Goal: Task Accomplishment & Management: Use online tool/utility

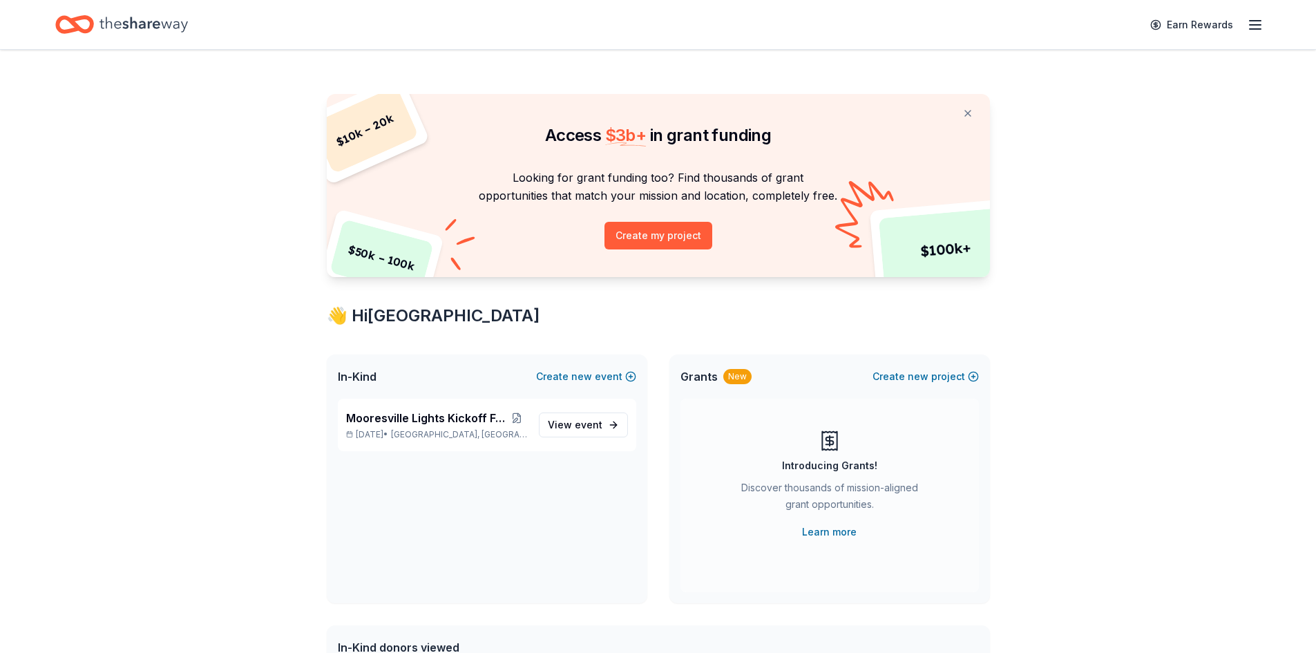
click at [633, 240] on button "Create my project" at bounding box center [659, 236] width 108 height 28
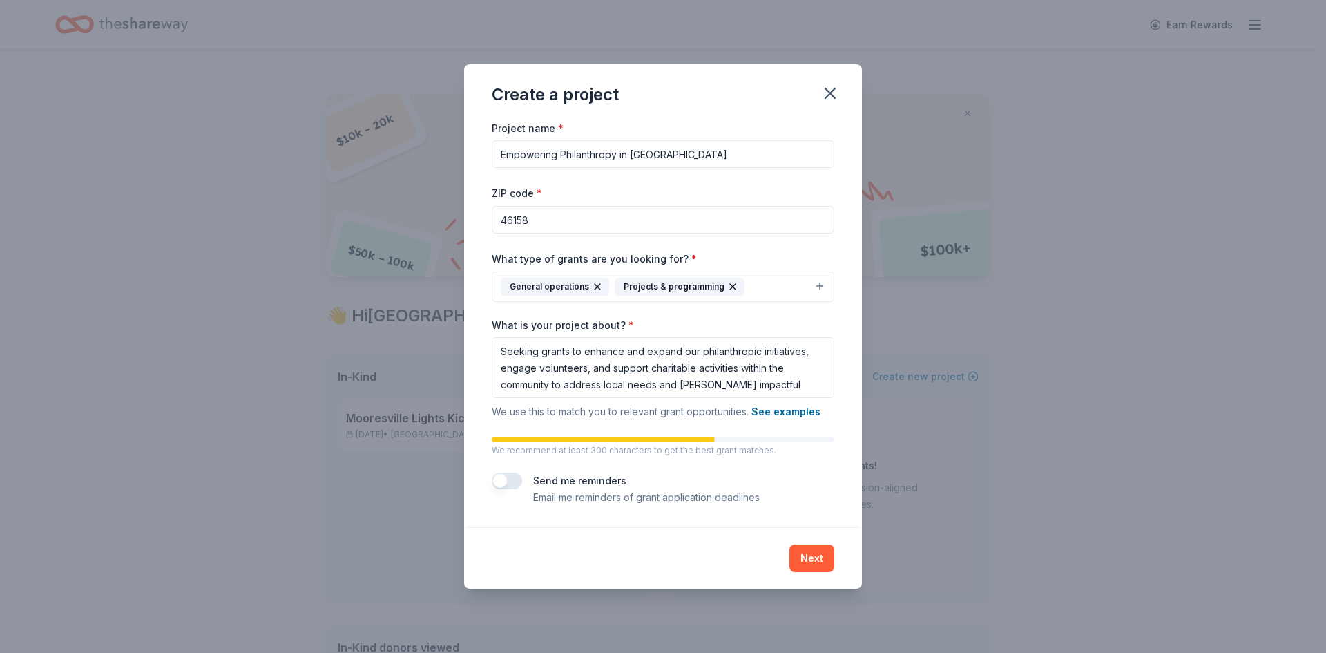
click at [818, 285] on button "General operations Projects & programming" at bounding box center [663, 287] width 343 height 30
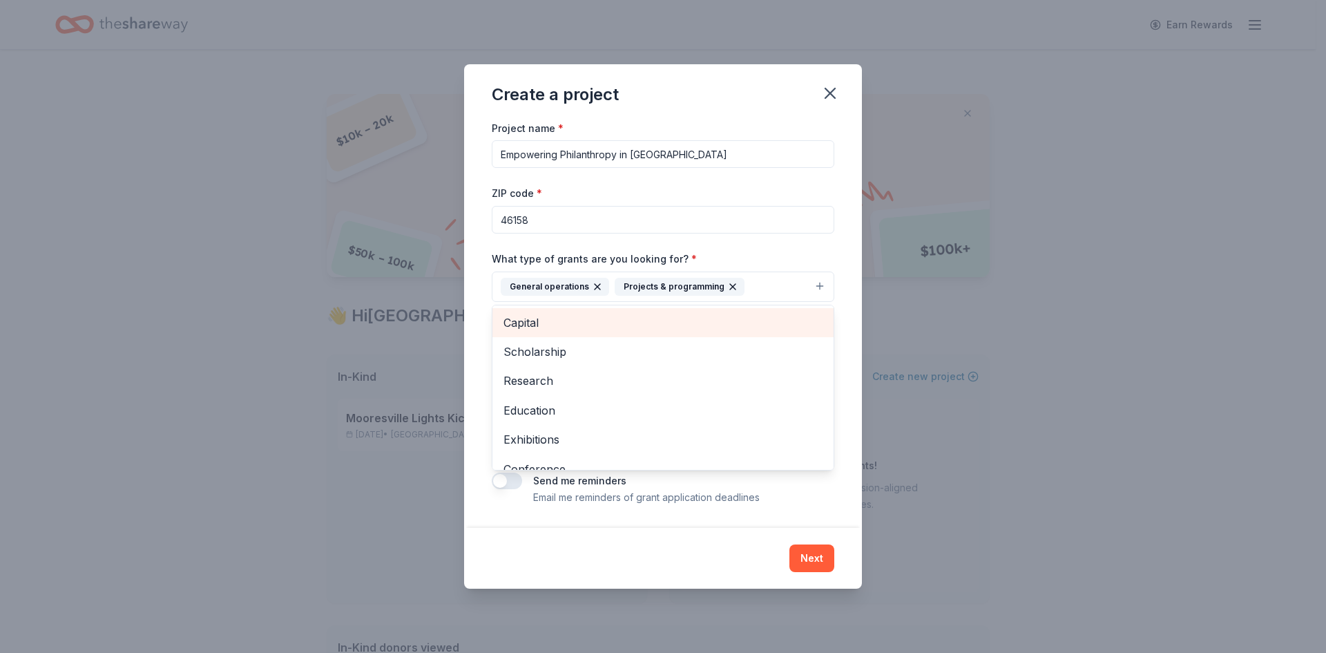
click at [527, 322] on span "Capital" at bounding box center [663, 323] width 319 height 18
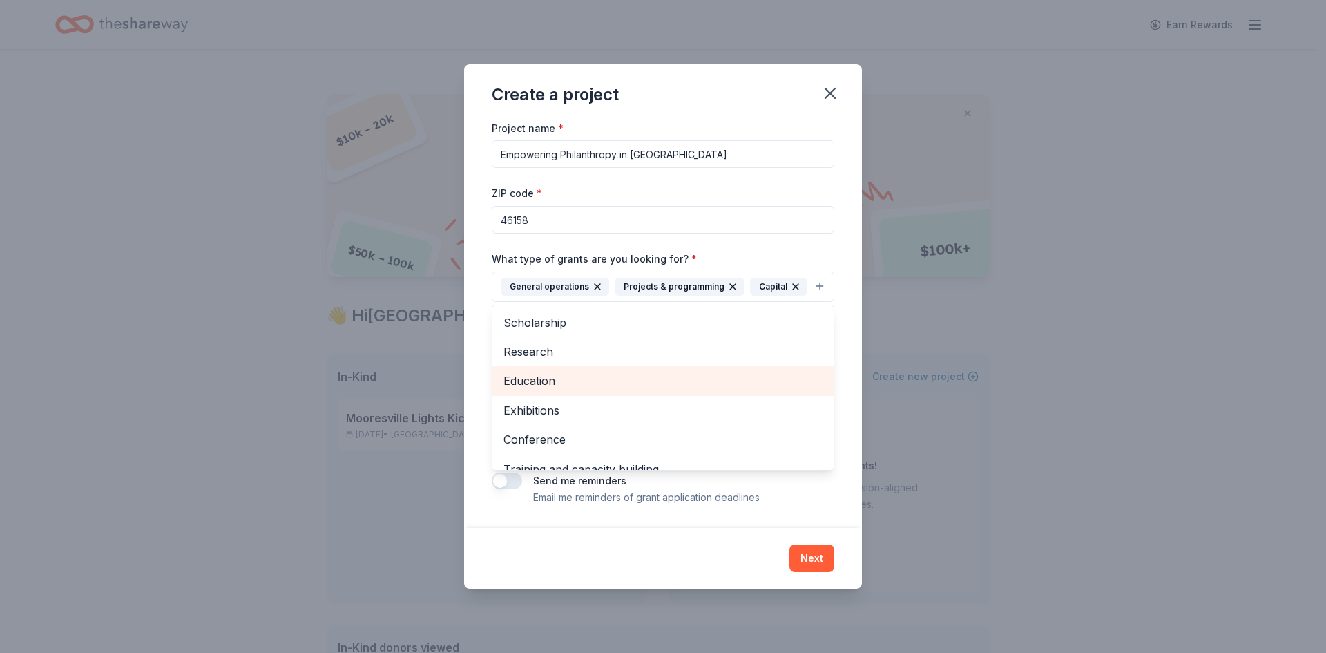
scroll to position [69, 0]
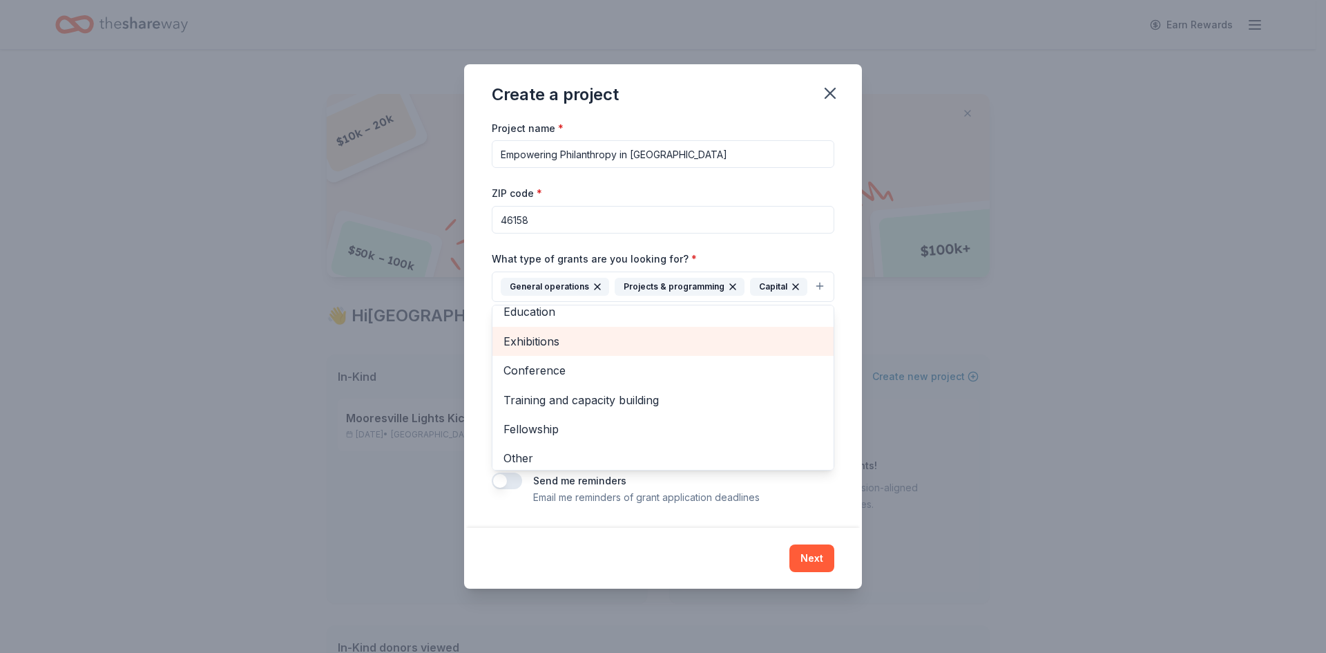
click at [528, 339] on span "Exhibitions" at bounding box center [663, 341] width 319 height 18
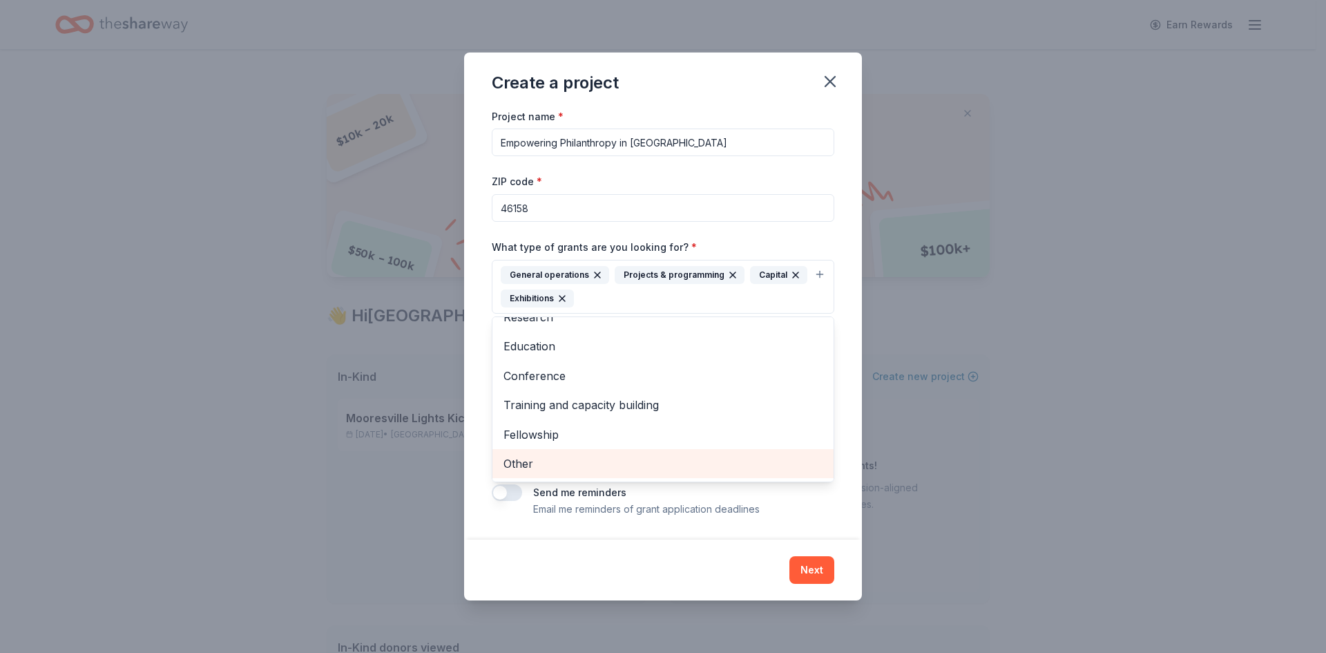
click at [514, 460] on span "Other" at bounding box center [663, 464] width 319 height 18
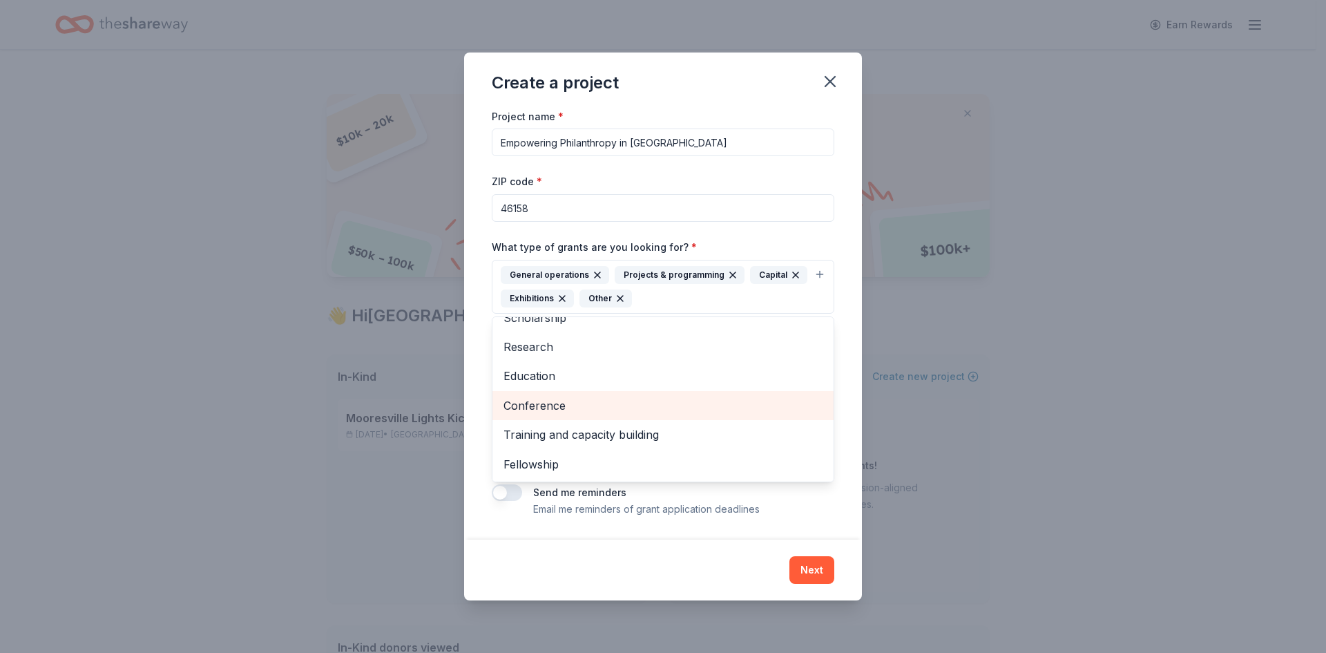
scroll to position [0, 0]
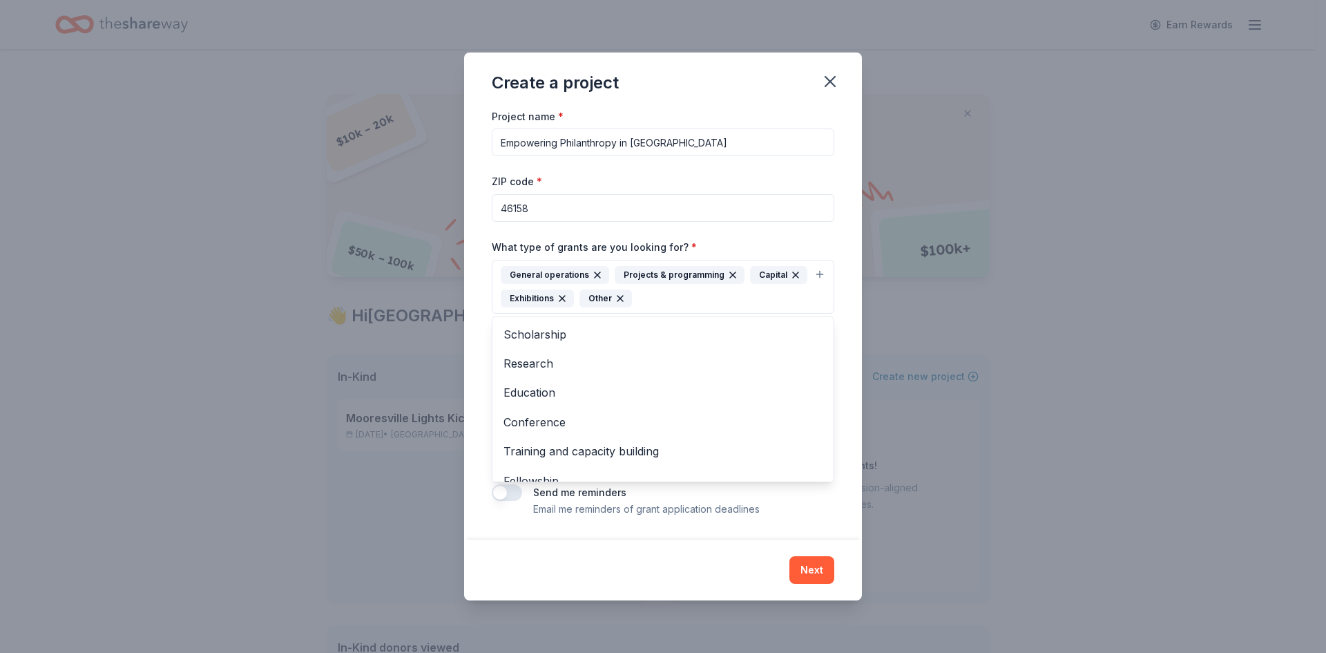
click at [530, 546] on div "Create a project Project name * Empowering Philanthropy in [GEOGRAPHIC_DATA] ZI…" at bounding box center [663, 327] width 398 height 548
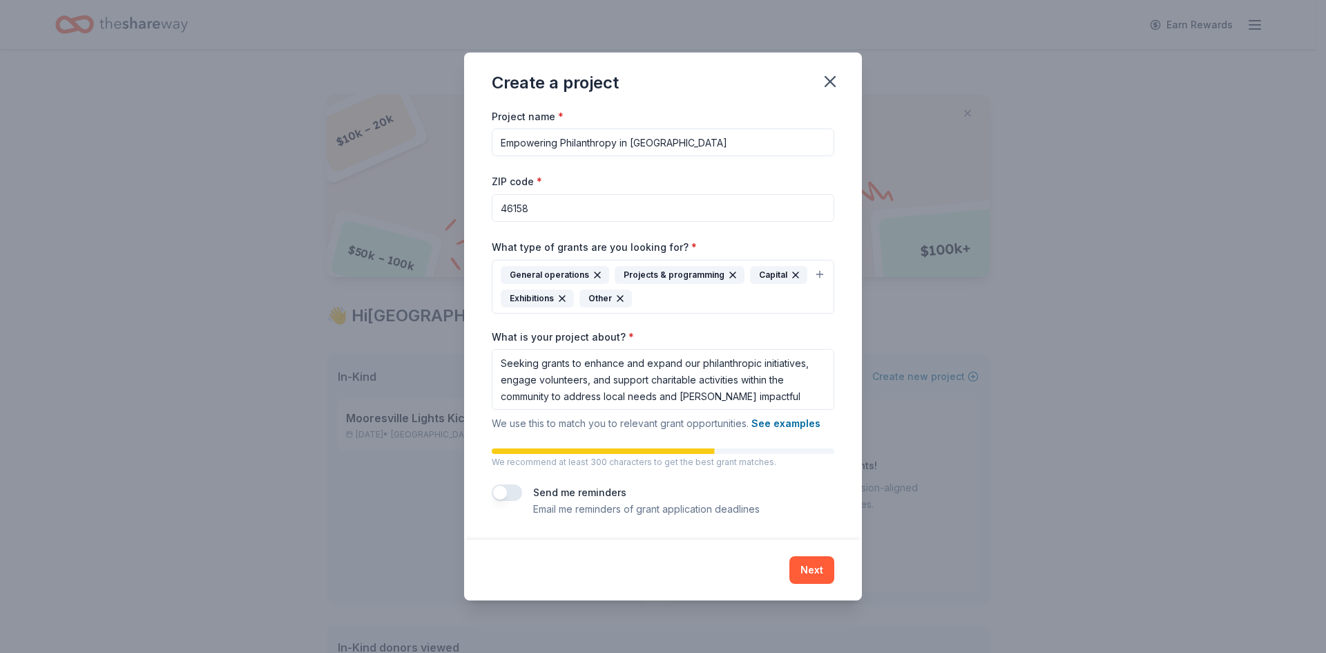
scroll to position [1, 0]
click at [808, 565] on button "Next" at bounding box center [812, 570] width 45 height 28
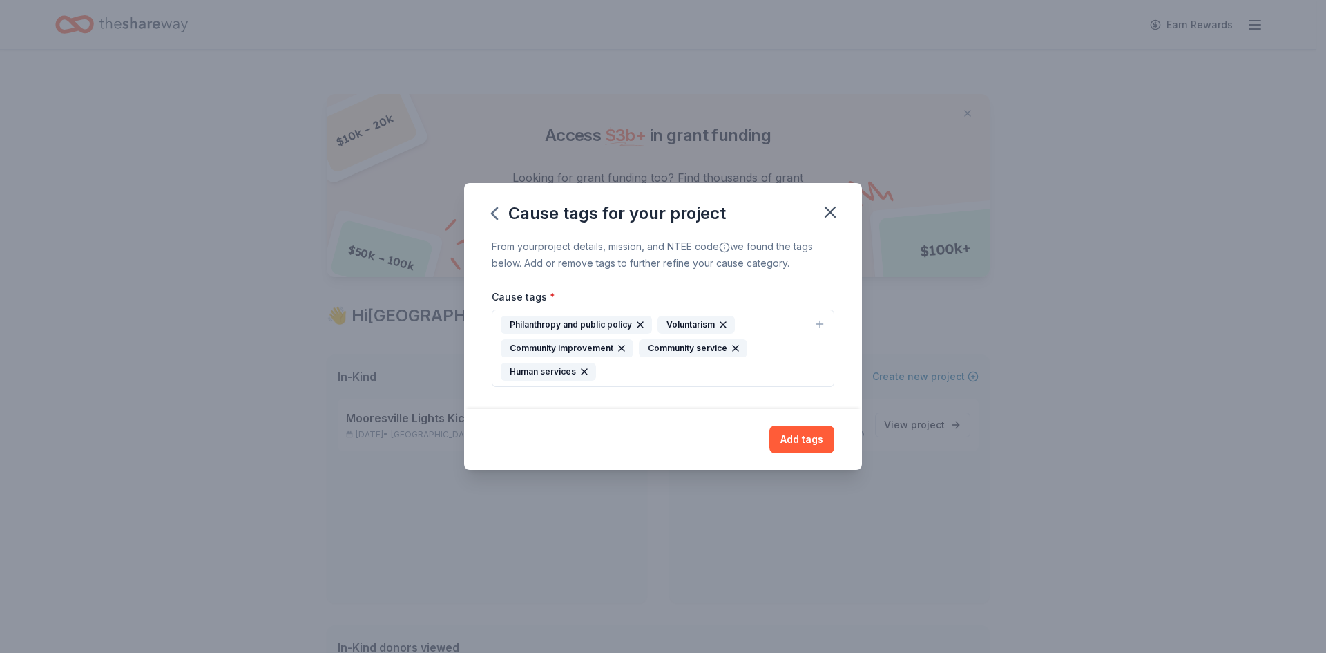
click at [622, 369] on div "Philanthropy and public policy Voluntarism Community improvement Community serv…" at bounding box center [655, 348] width 308 height 65
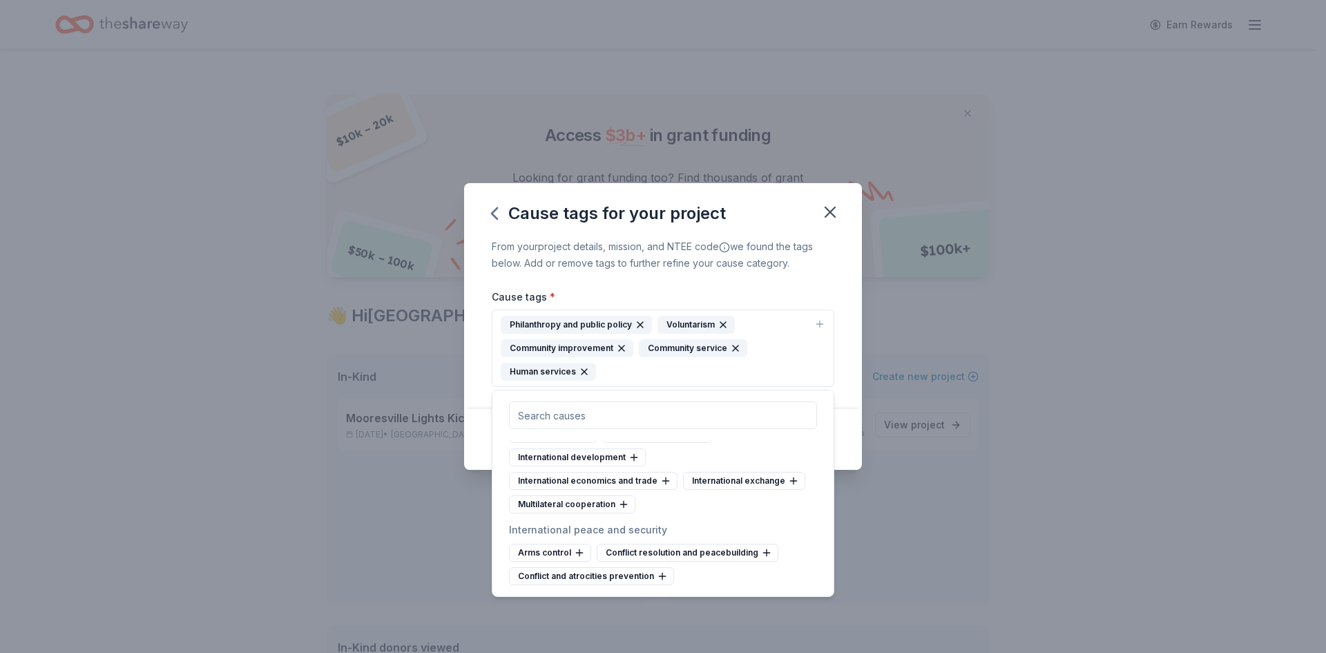
scroll to position [7913, 0]
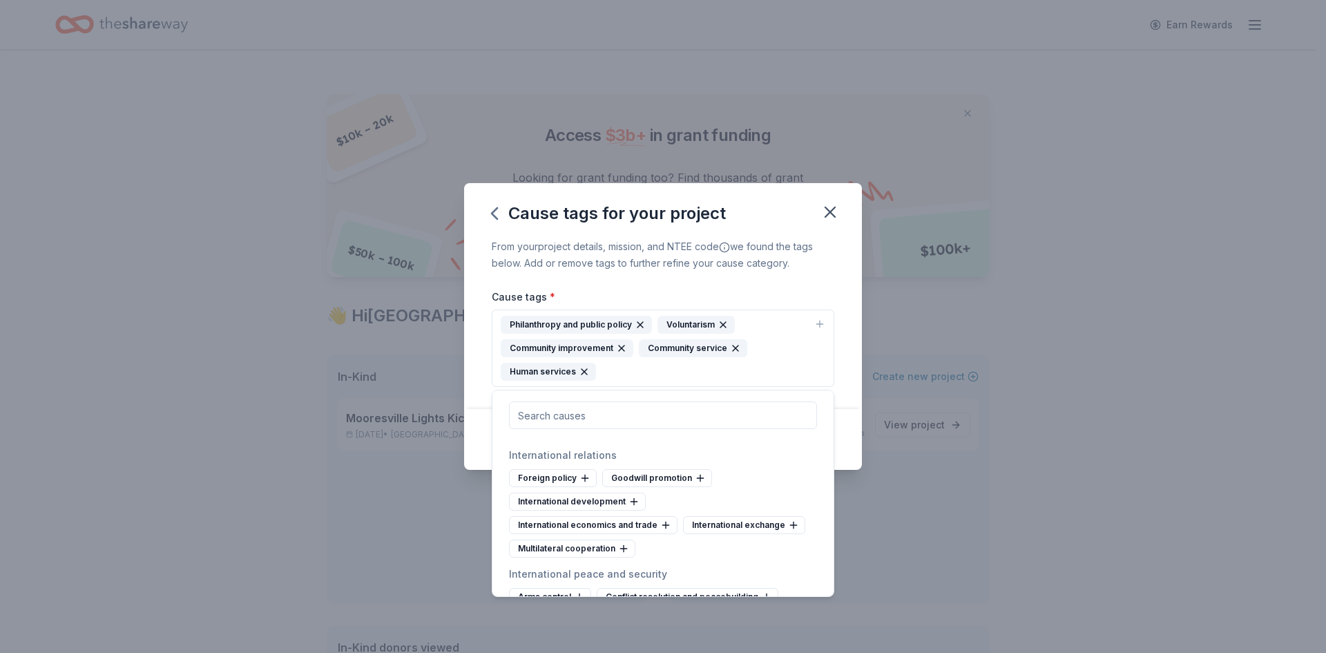
click at [580, 439] on div "Senior services" at bounding box center [556, 430] width 94 height 18
click at [605, 415] on div "Independent living for people with disabilities" at bounding box center [617, 406] width 216 height 18
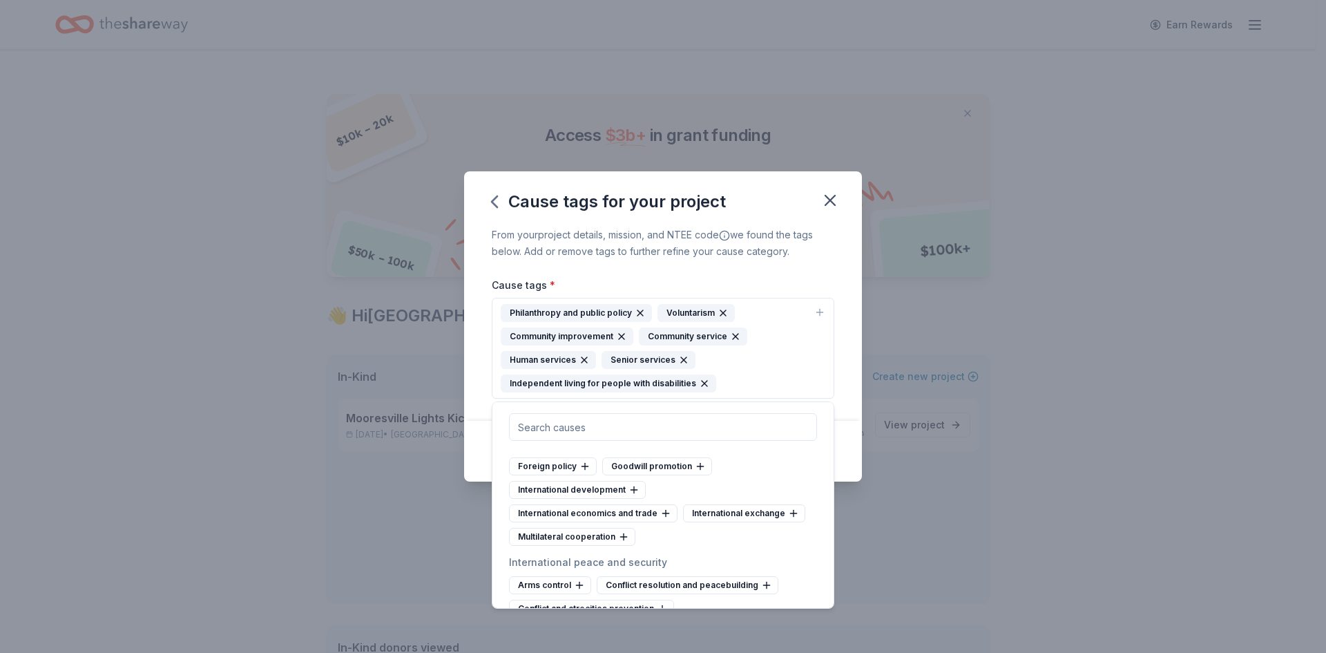
click at [551, 358] on div "Human services" at bounding box center [548, 360] width 95 height 18
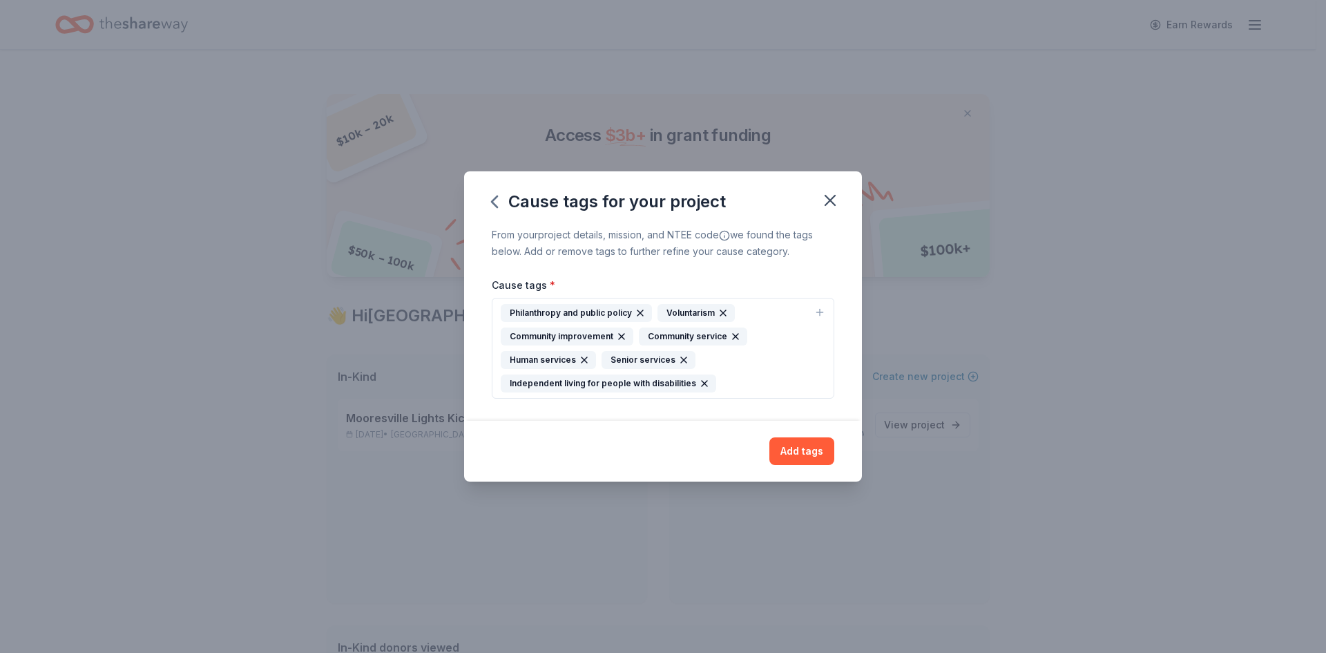
click at [786, 392] on button "Philanthropy and public policy Voluntarism Community improvement Community serv…" at bounding box center [663, 348] width 343 height 101
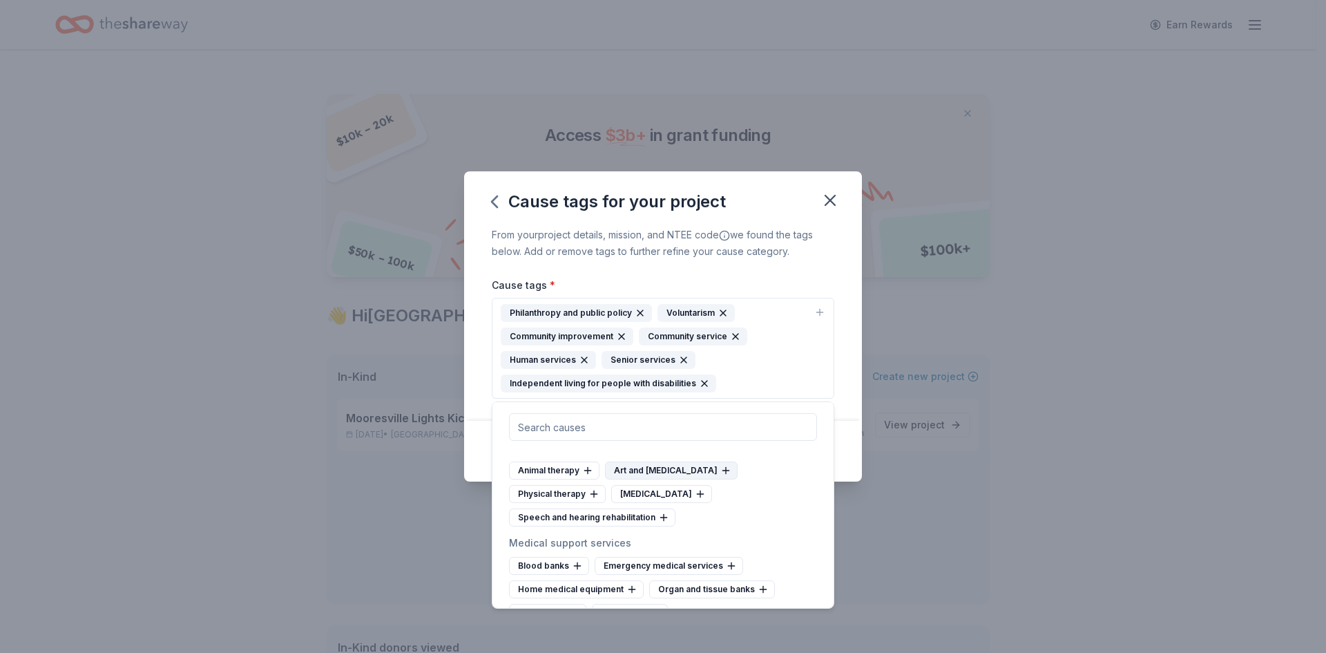
scroll to position [2418, 0]
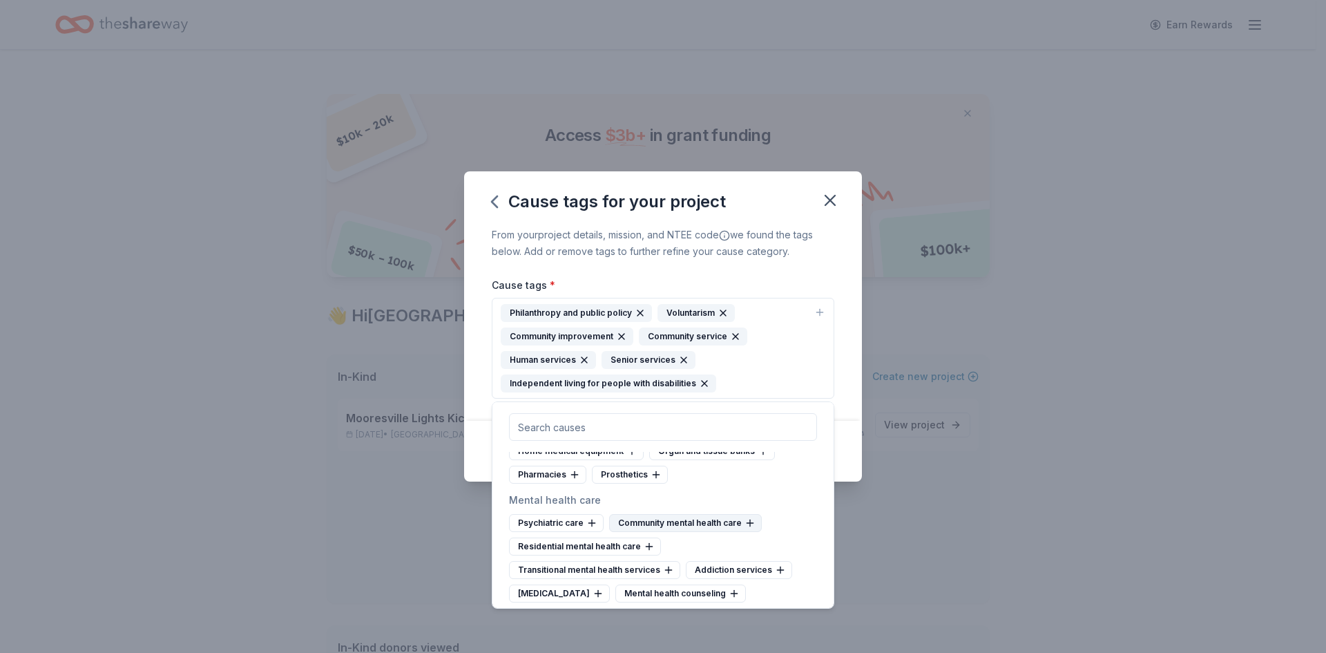
click at [686, 532] on div "Community mental health care" at bounding box center [685, 523] width 153 height 18
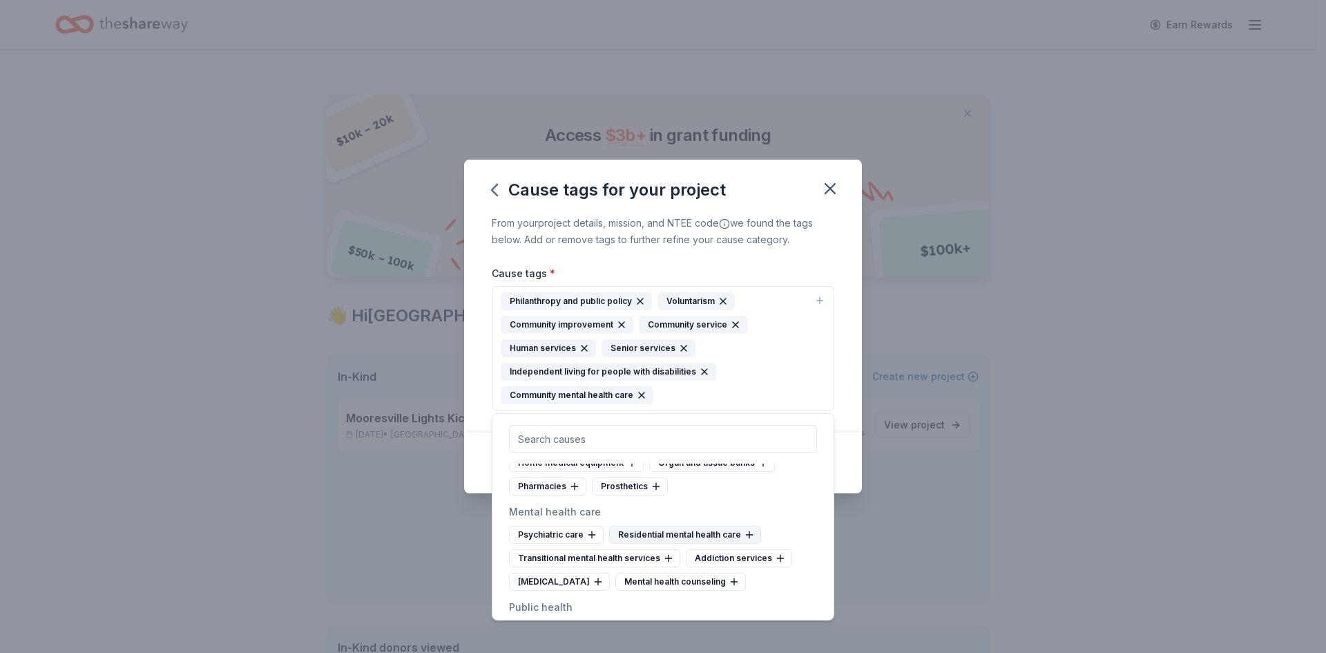
click at [675, 544] on div "Residential mental health care" at bounding box center [685, 535] width 152 height 18
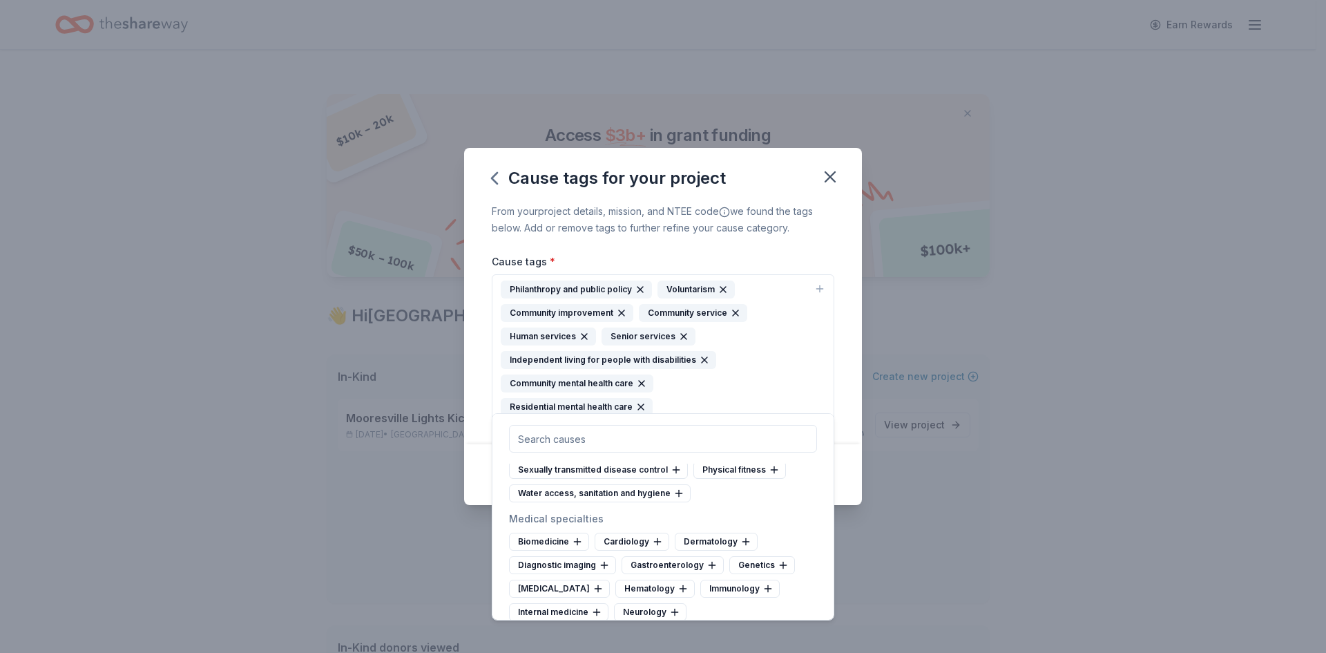
scroll to position [2694, 0]
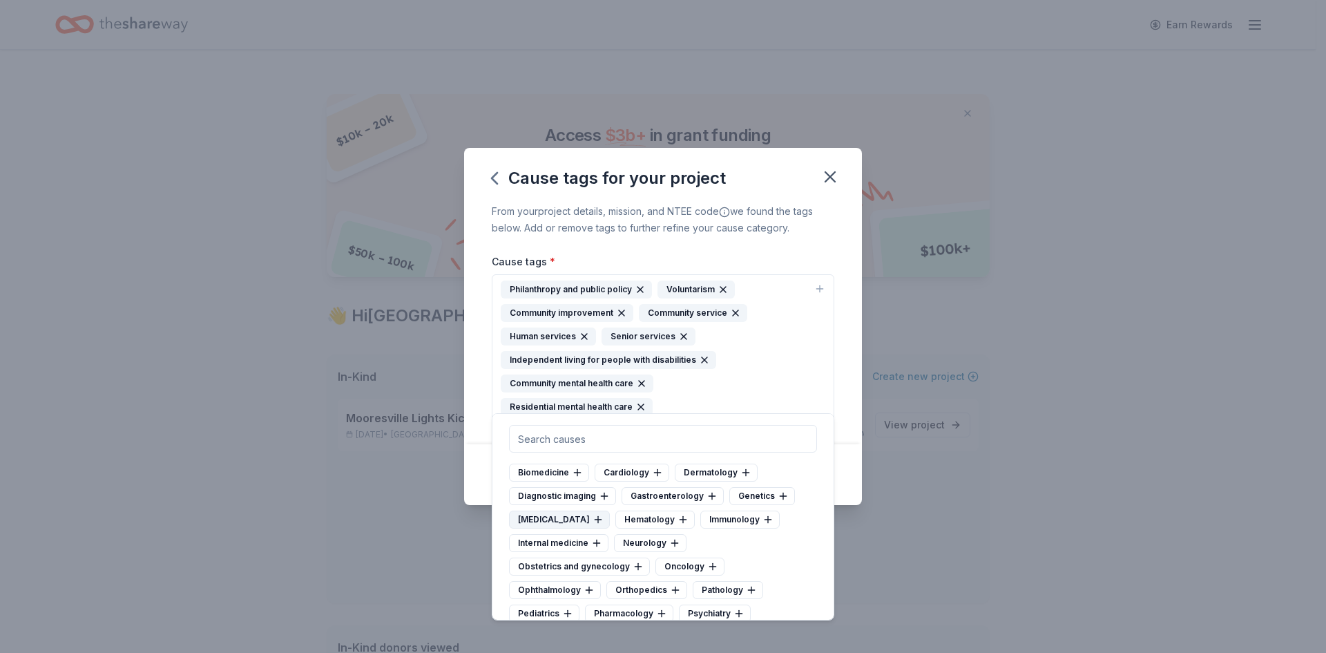
click at [549, 529] on div "[MEDICAL_DATA]" at bounding box center [559, 520] width 101 height 18
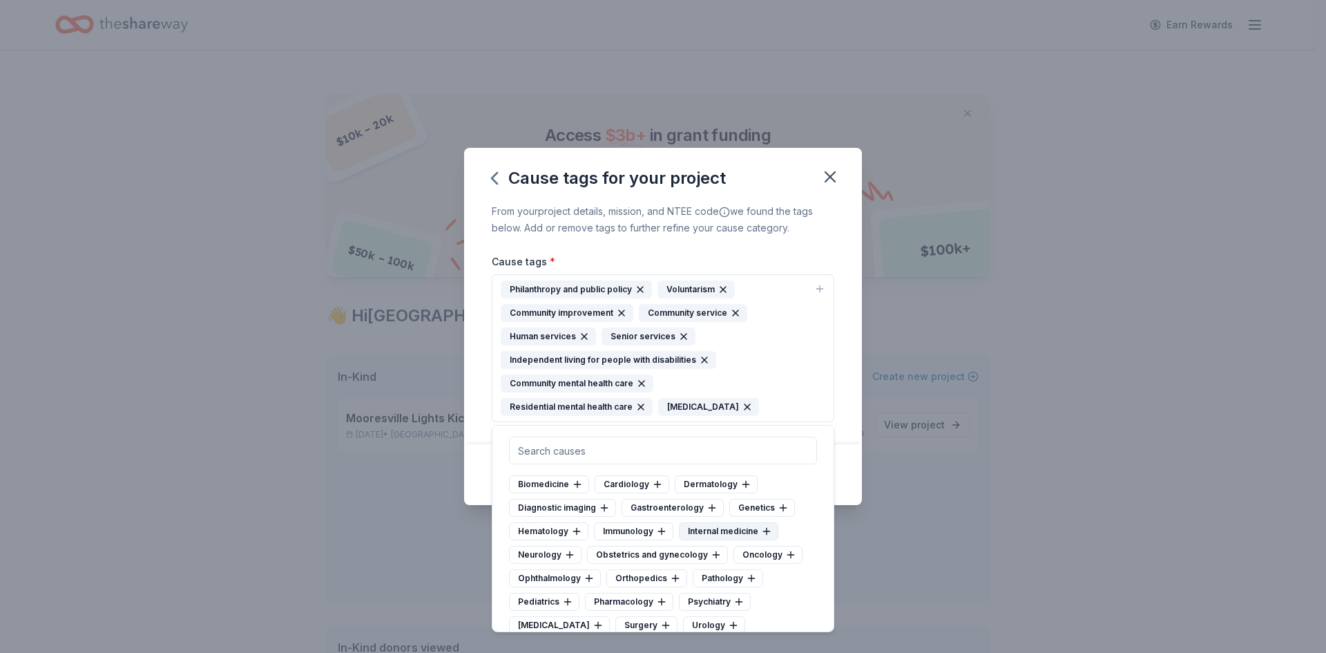
scroll to position [2763, 0]
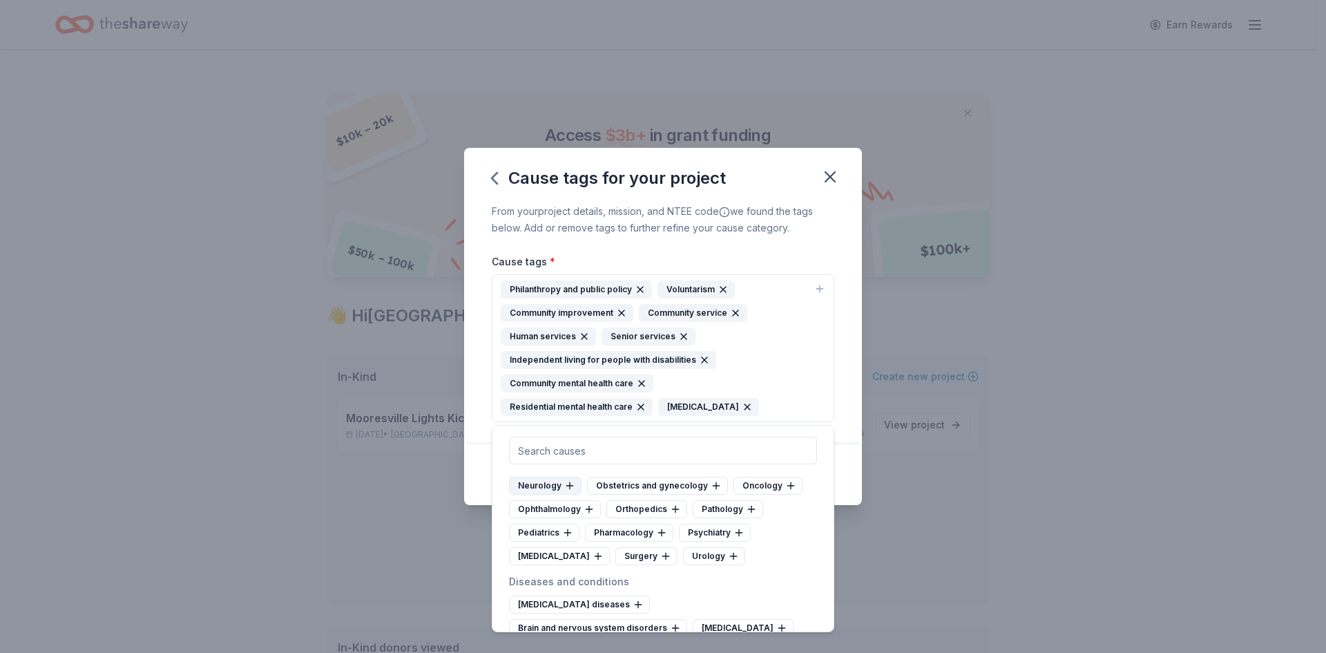
click at [527, 495] on div "Neurology" at bounding box center [545, 486] width 73 height 18
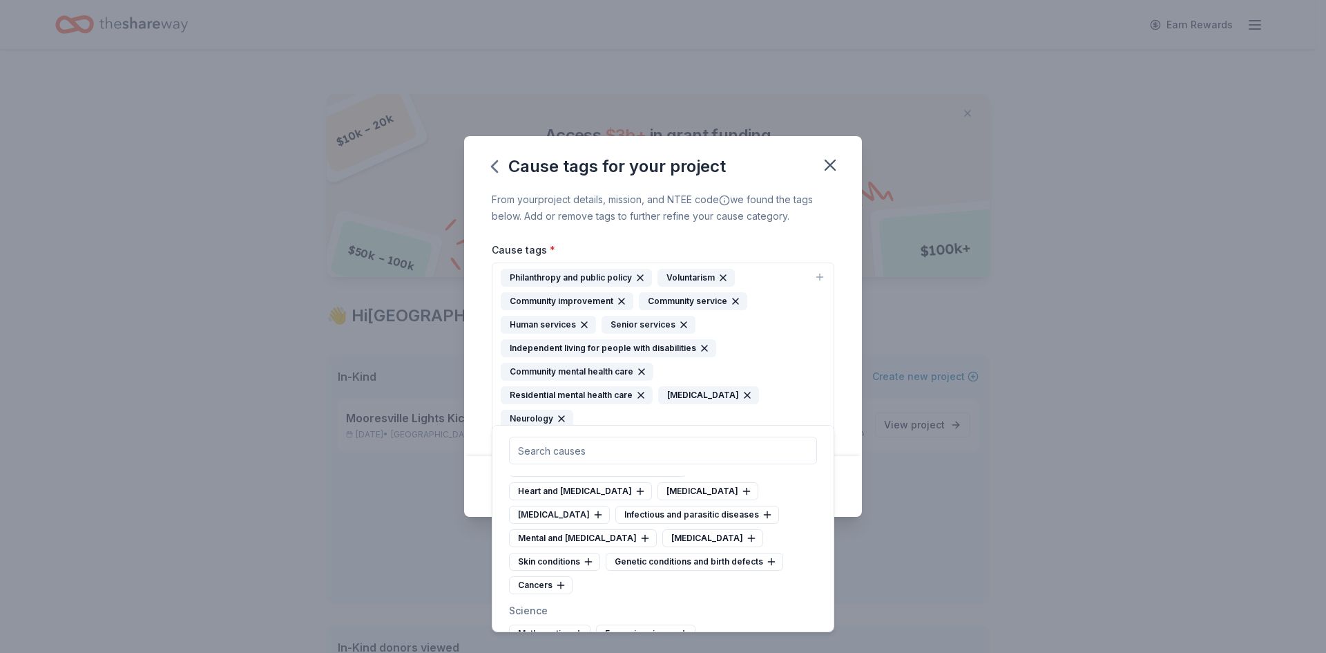
scroll to position [3040, 0]
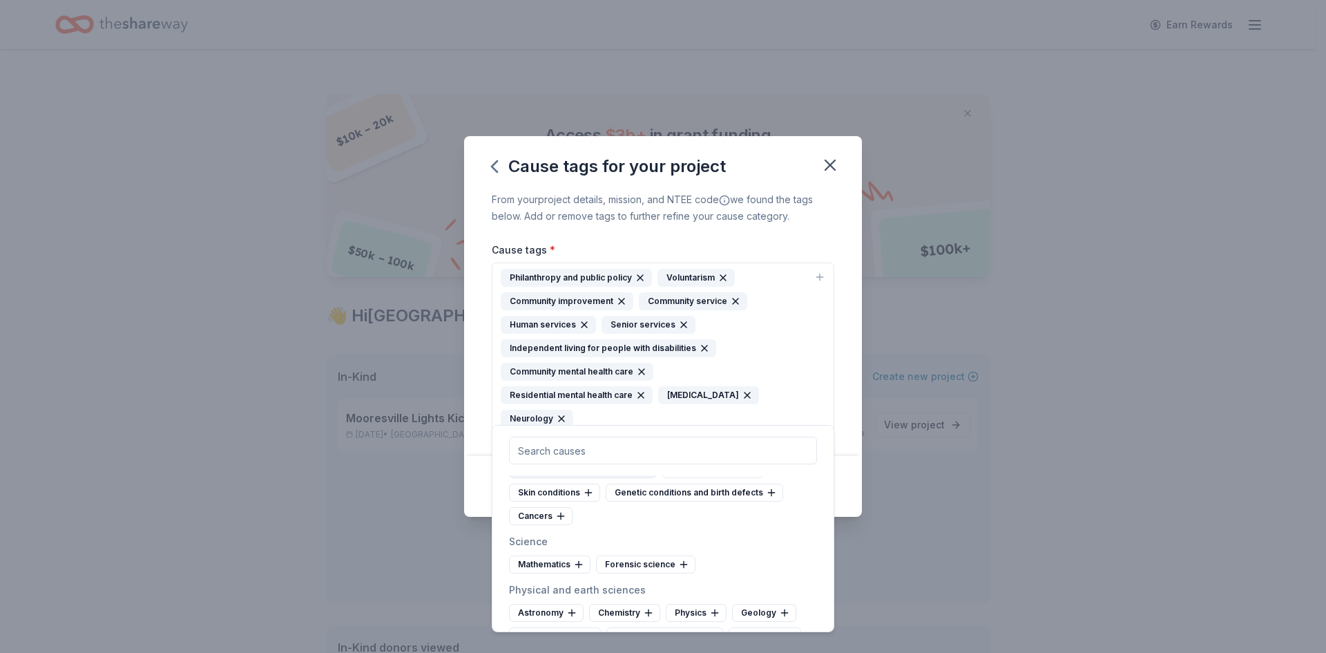
click at [574, 478] on div "Mental and [MEDICAL_DATA]" at bounding box center [583, 469] width 148 height 18
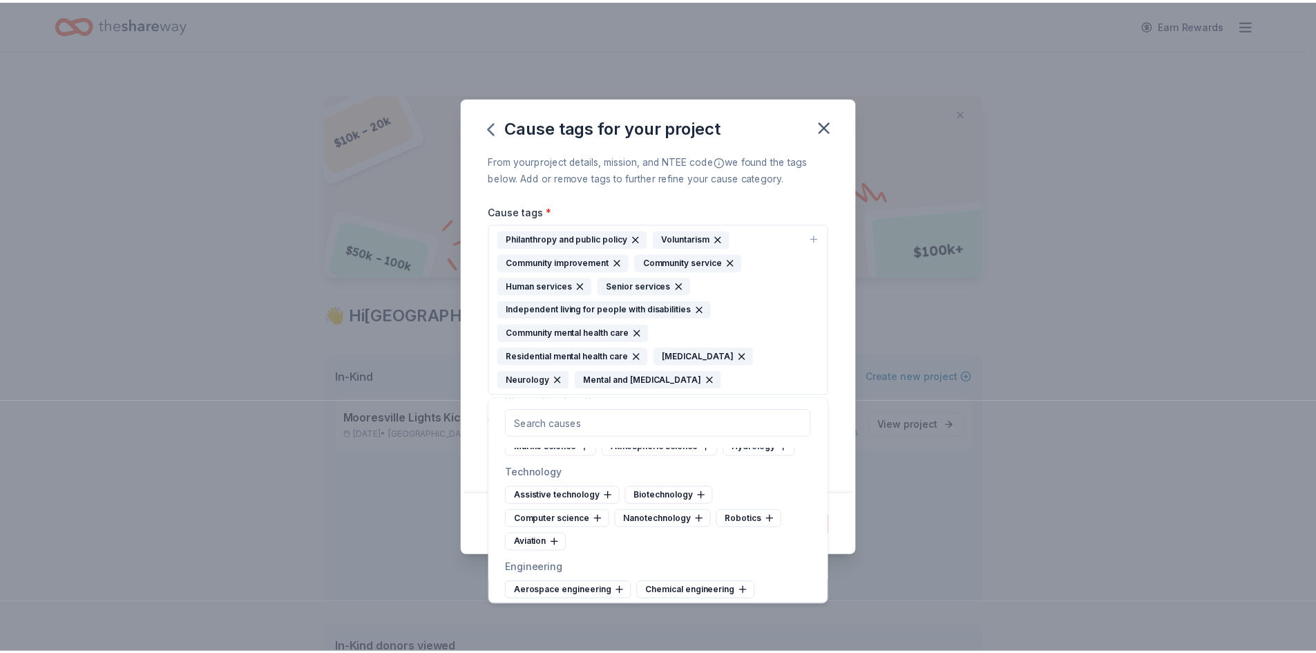
scroll to position [3247, 0]
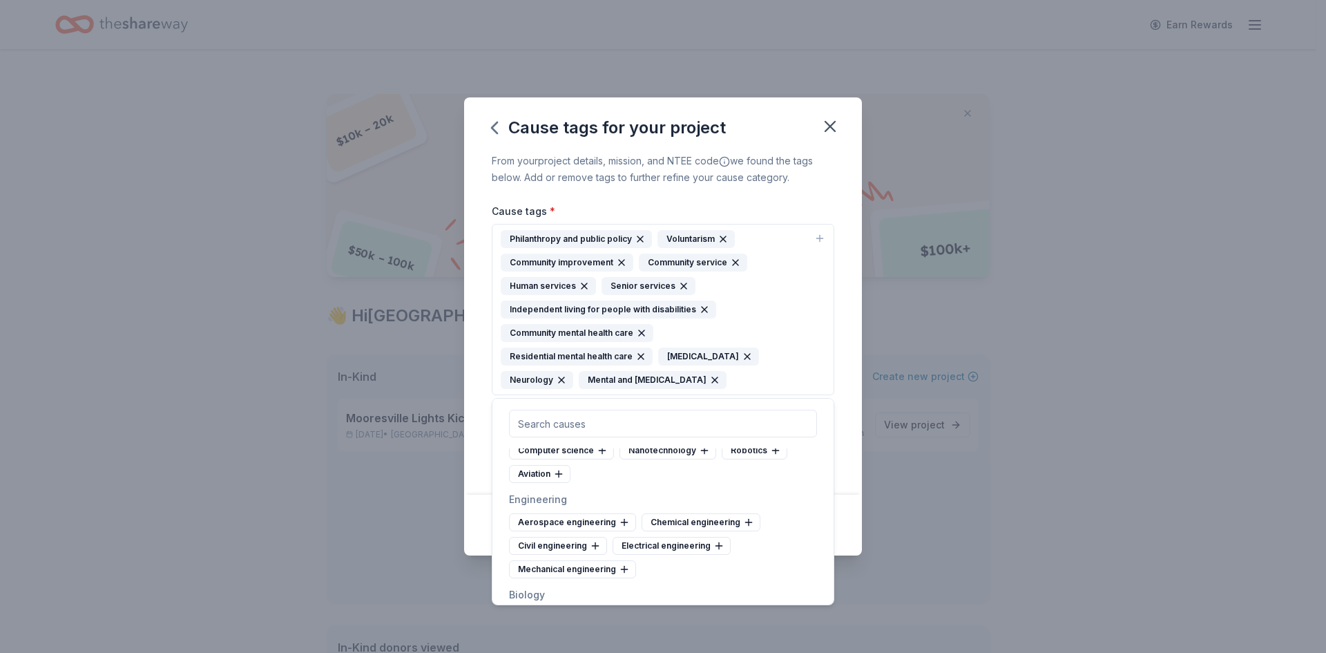
click at [825, 289] on button "Philanthropy and public policy Voluntarism Community improvement Community serv…" at bounding box center [663, 309] width 343 height 171
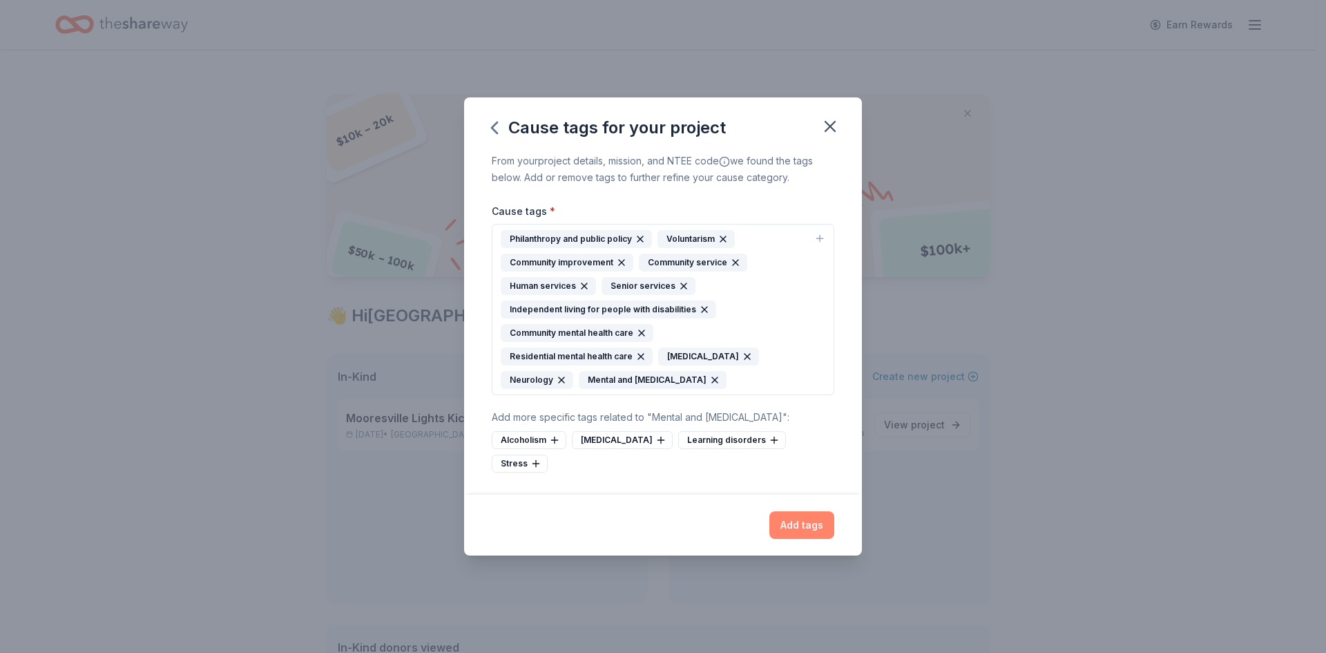
click at [803, 511] on button "Add tags" at bounding box center [802, 525] width 65 height 28
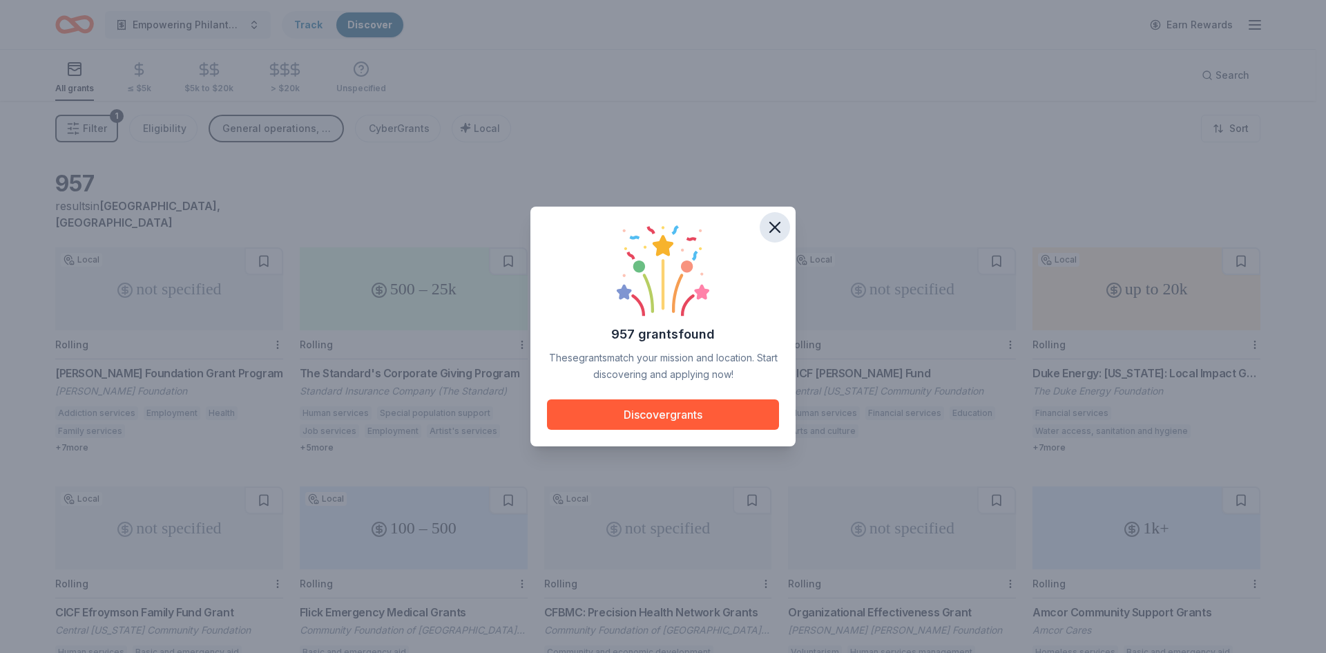
click at [780, 225] on icon "button" at bounding box center [774, 227] width 19 height 19
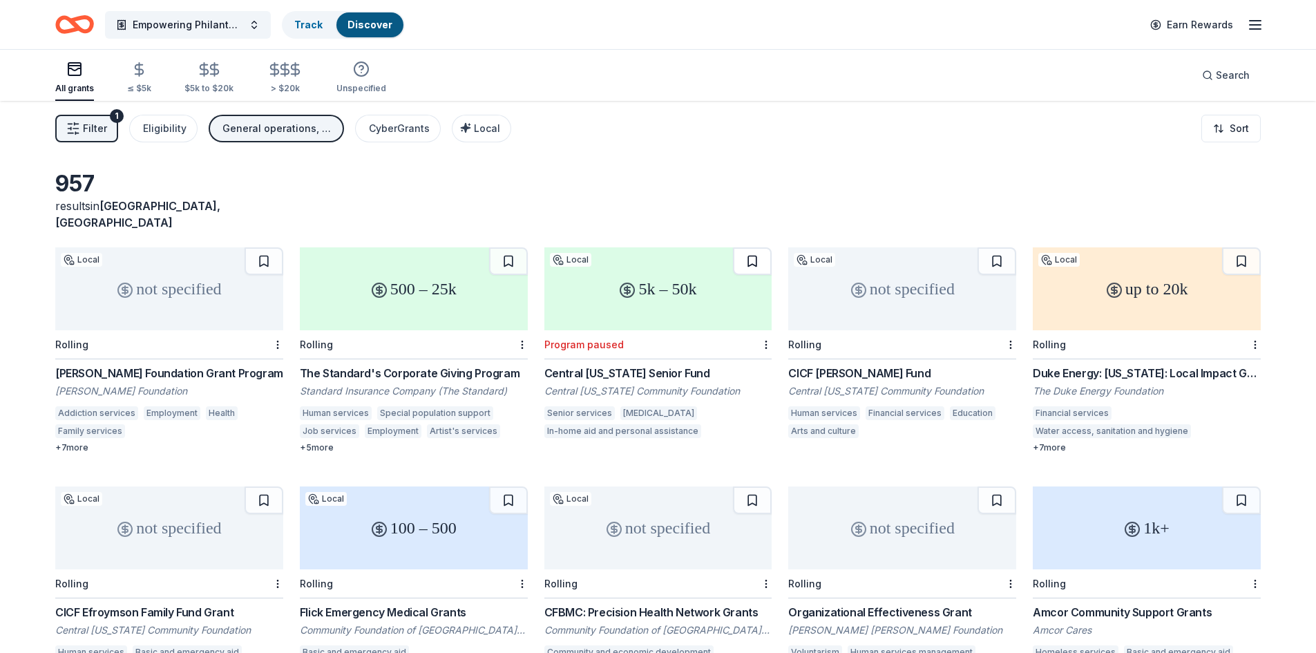
click at [752, 247] on button at bounding box center [752, 261] width 39 height 28
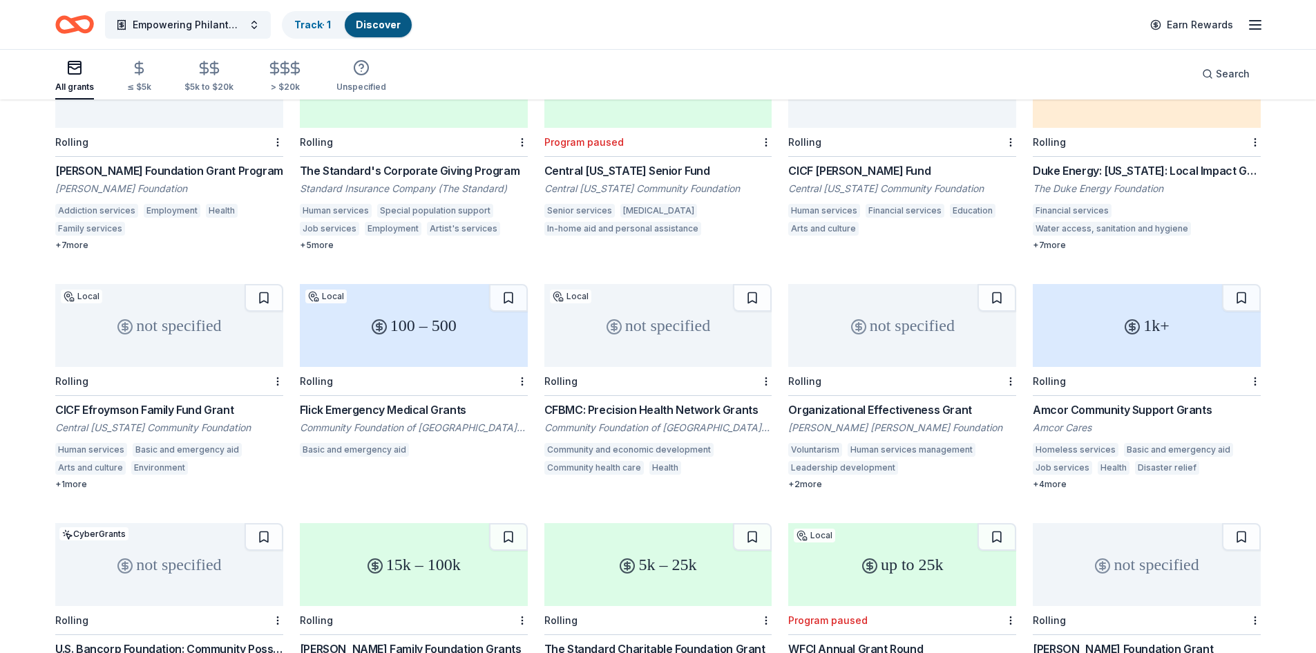
scroll to position [272, 0]
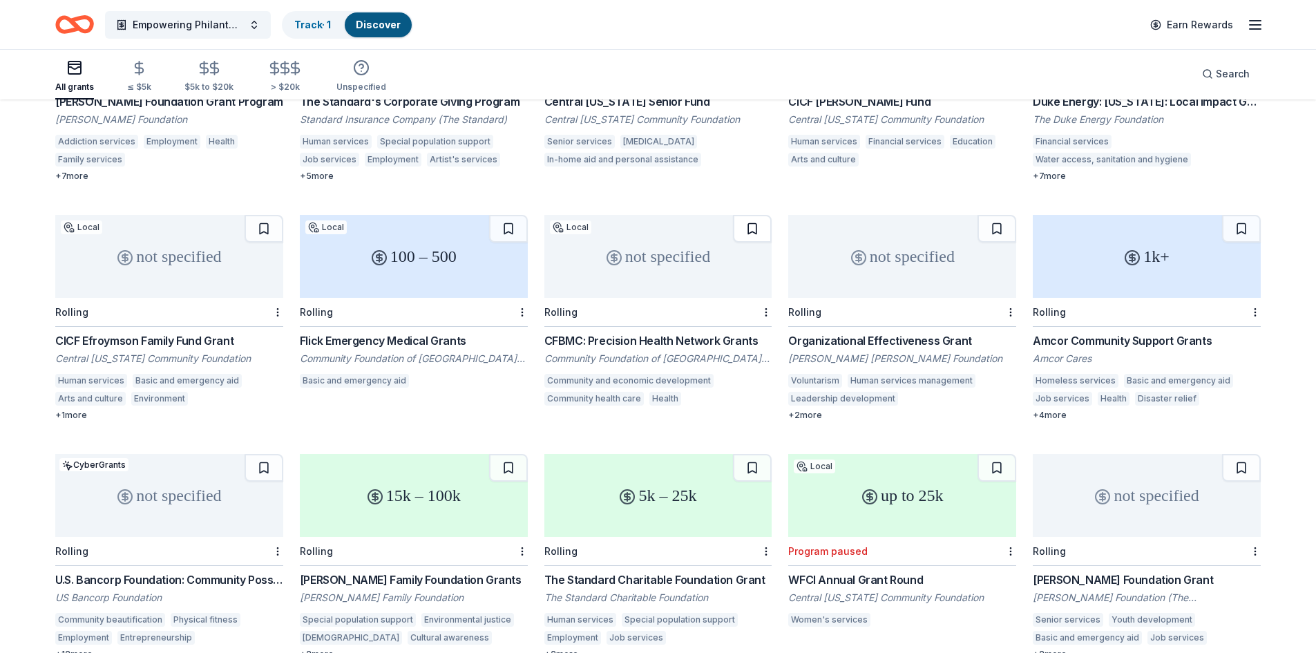
click at [751, 215] on button at bounding box center [752, 229] width 39 height 28
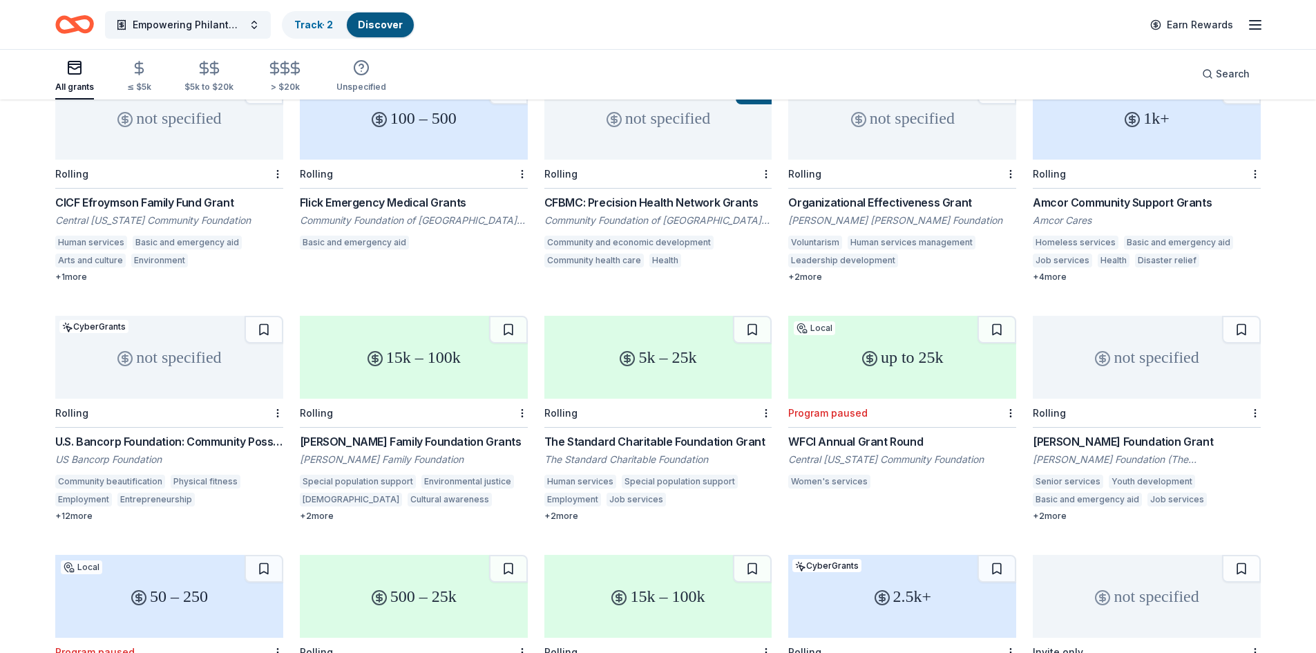
scroll to position [479, 0]
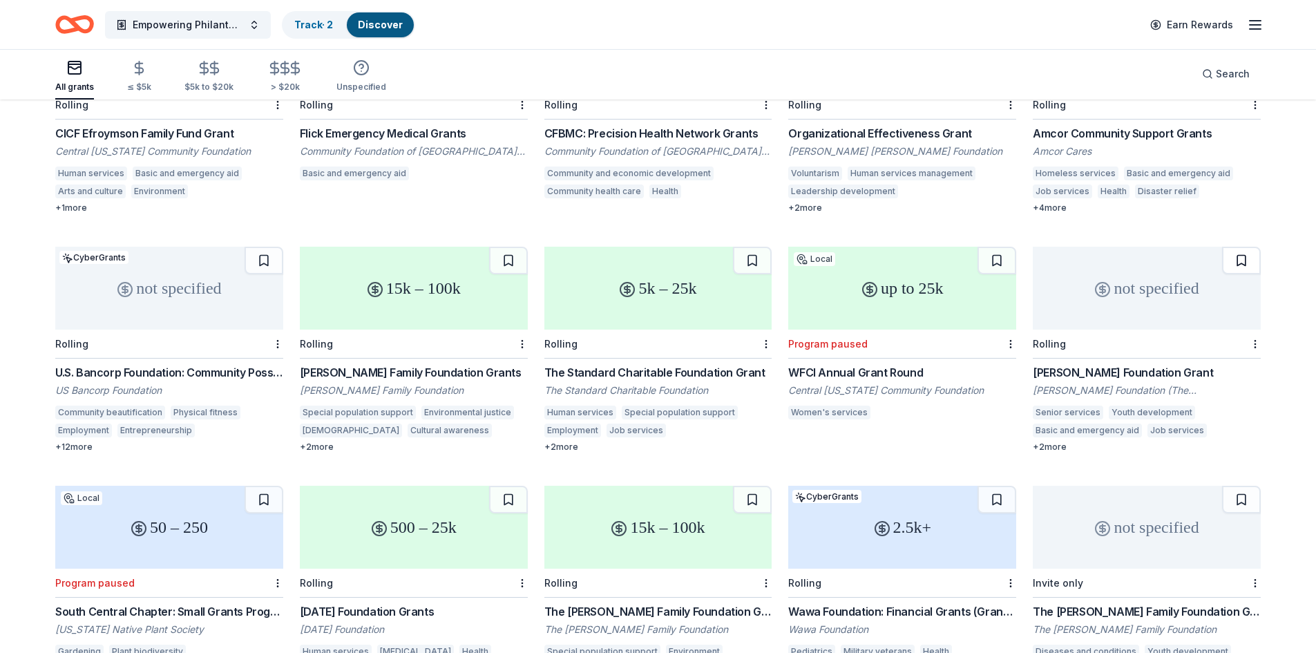
click at [1241, 247] on button at bounding box center [1241, 261] width 39 height 28
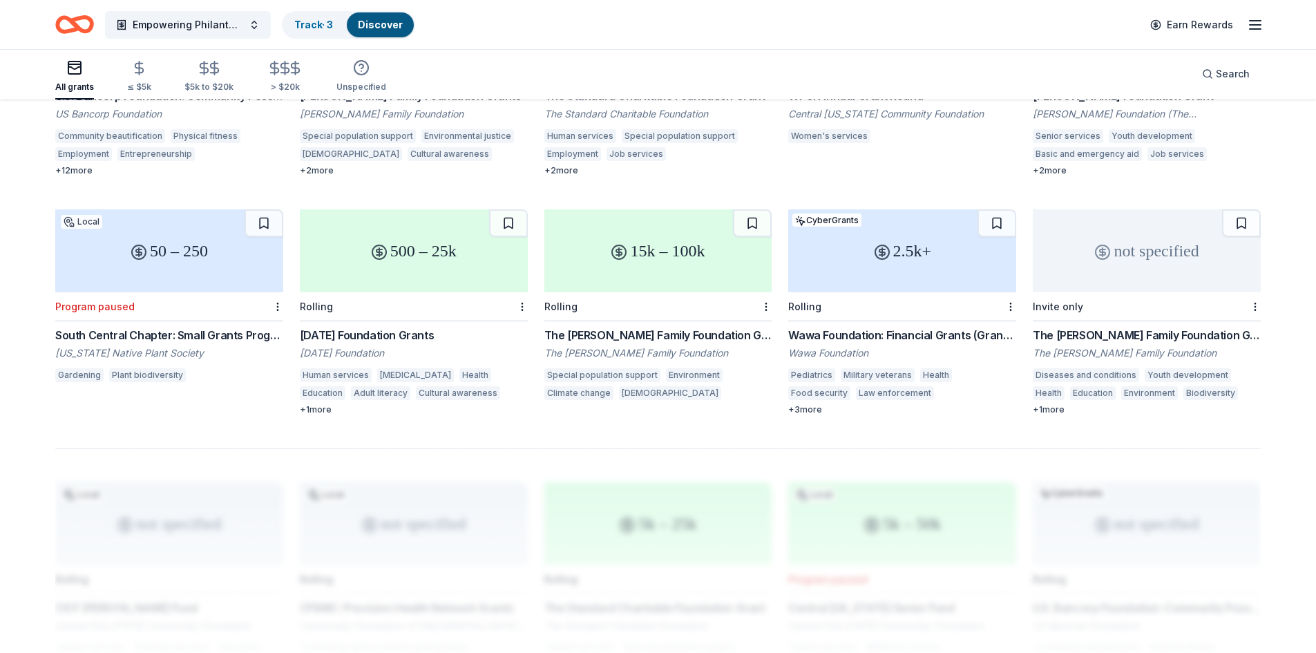
scroll to position [824, 0]
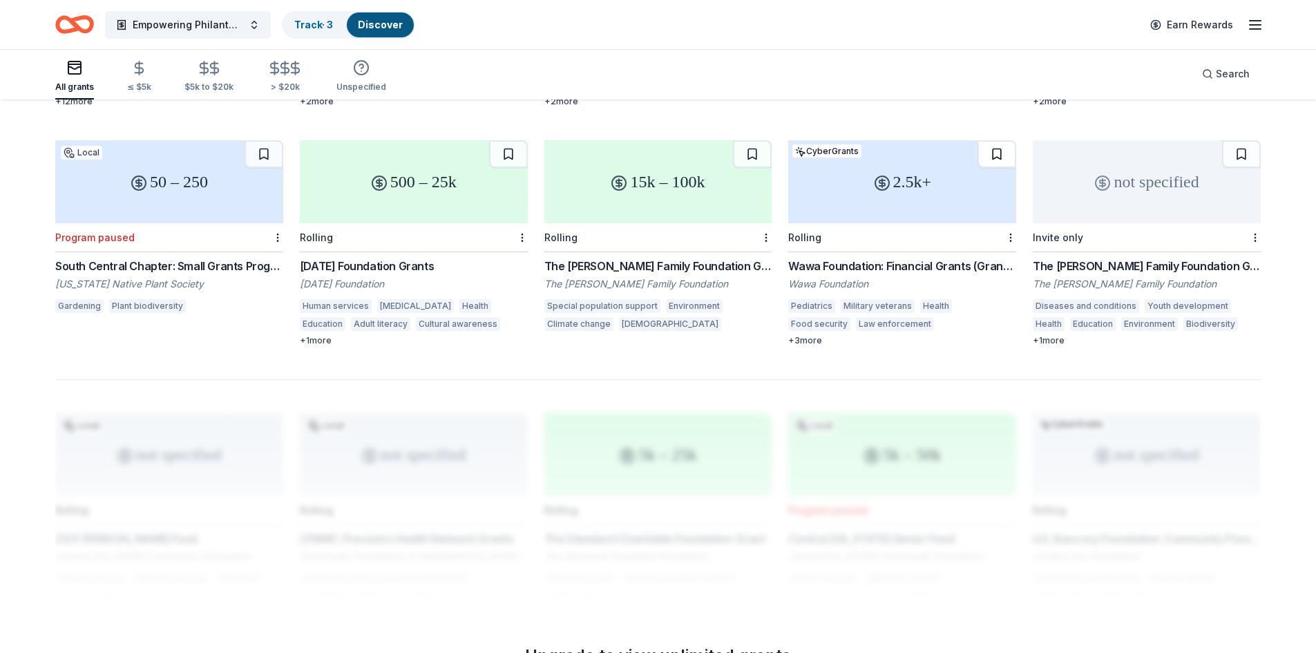
click at [993, 142] on button at bounding box center [997, 154] width 39 height 28
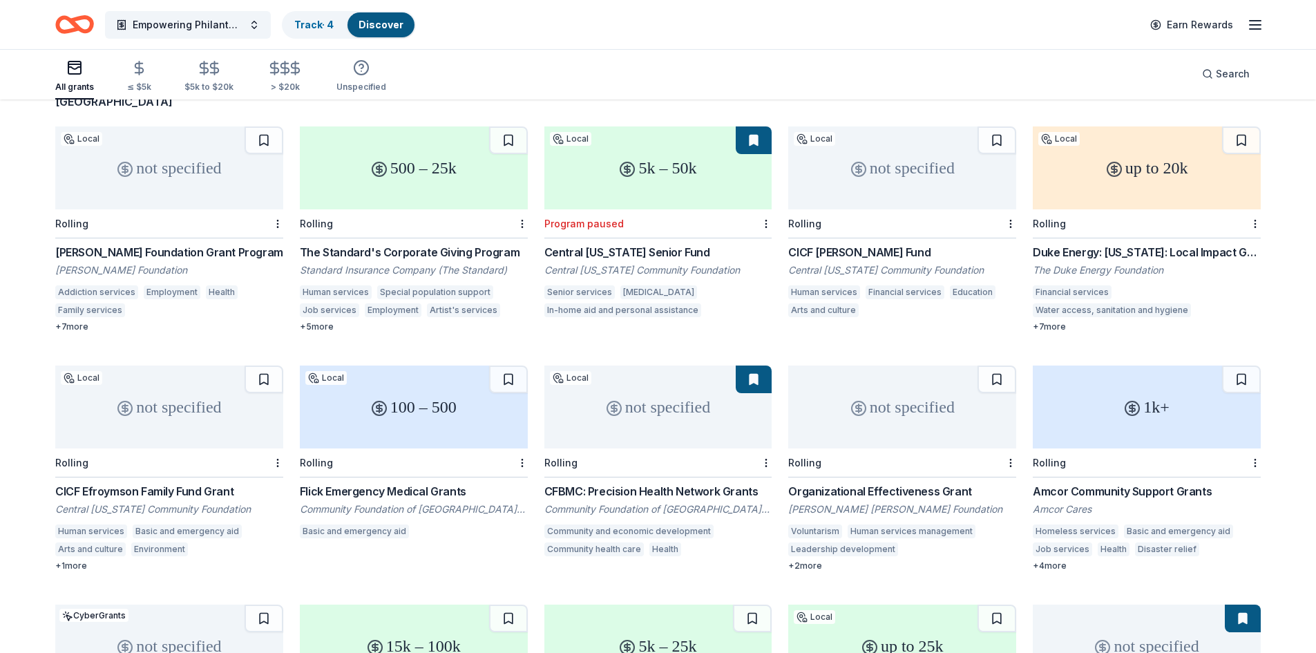
scroll to position [52, 0]
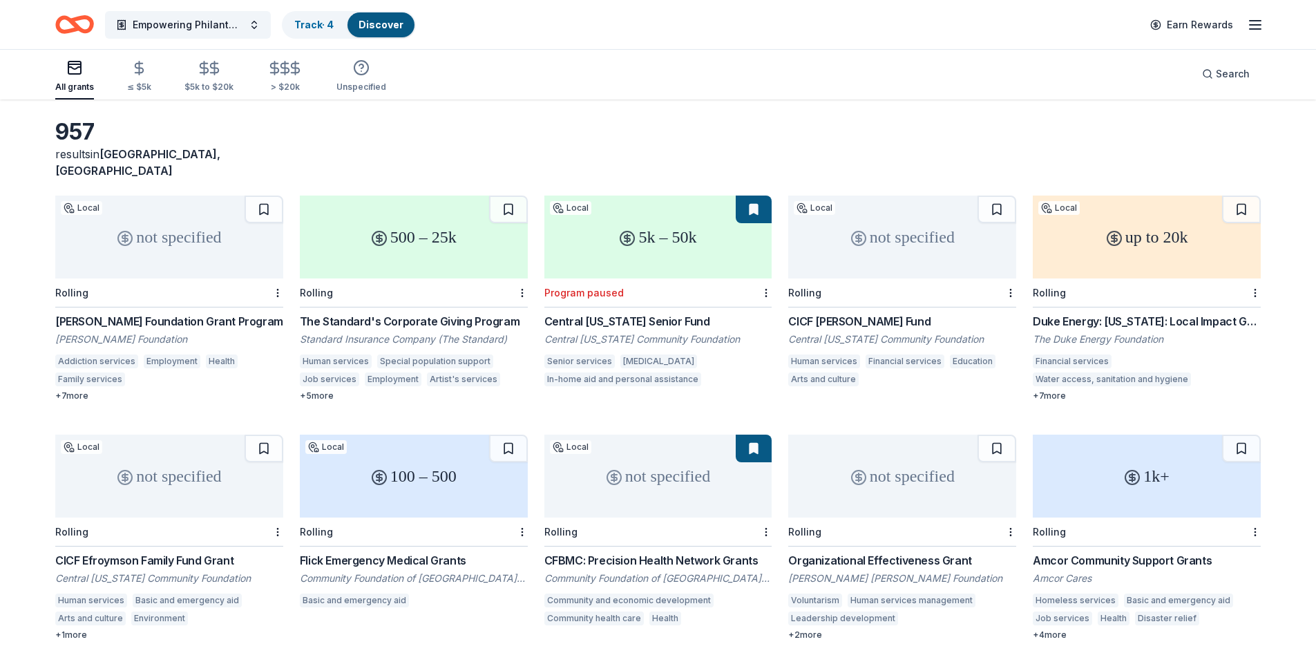
click at [756, 196] on button at bounding box center [754, 210] width 36 height 28
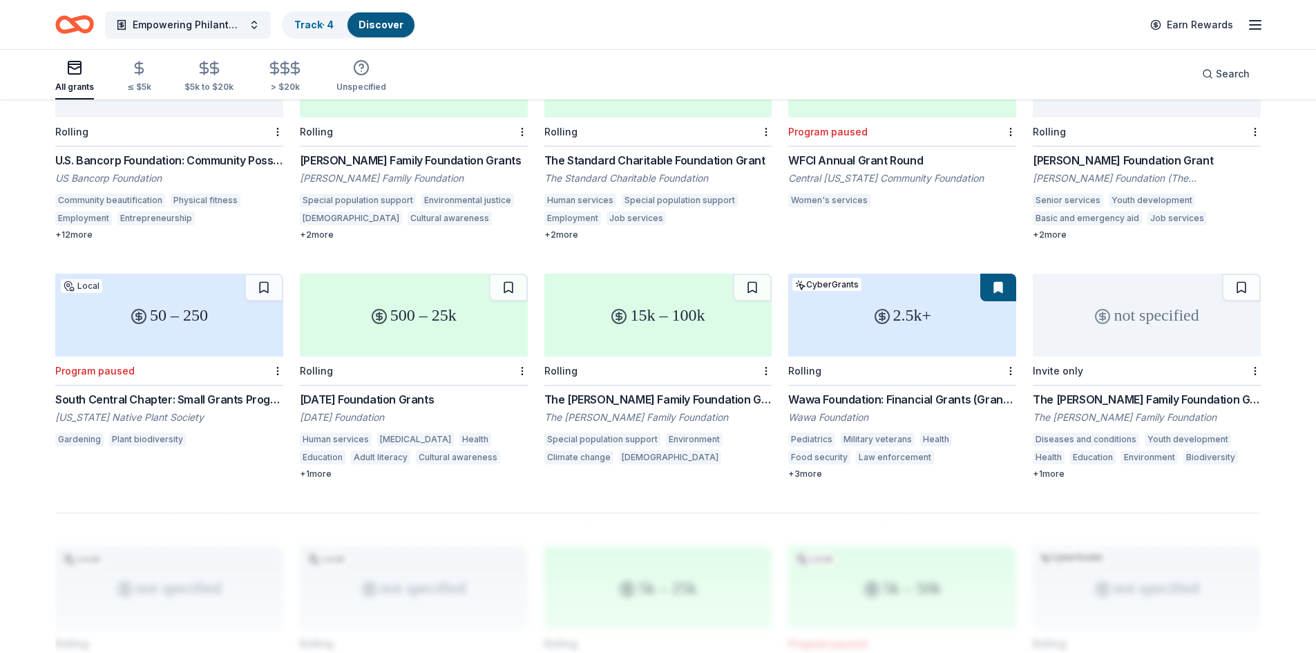
scroll to position [1088, 0]
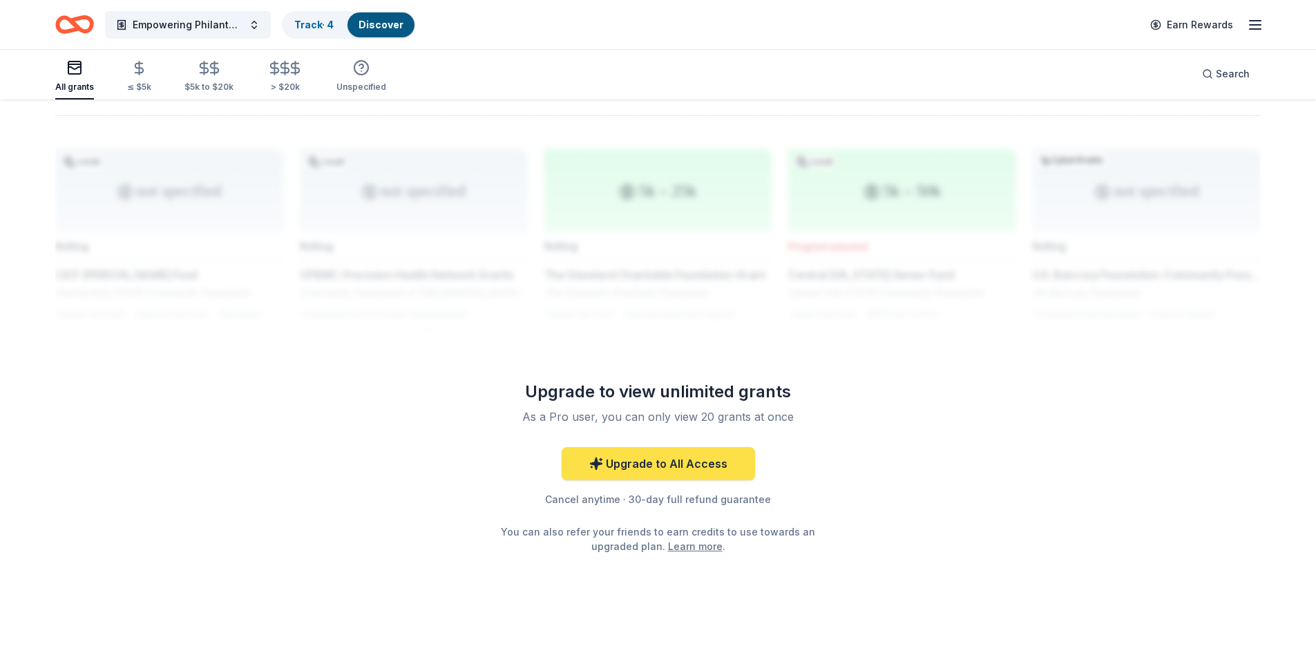
click at [640, 453] on link "Upgrade to All Access" at bounding box center [658, 463] width 193 height 33
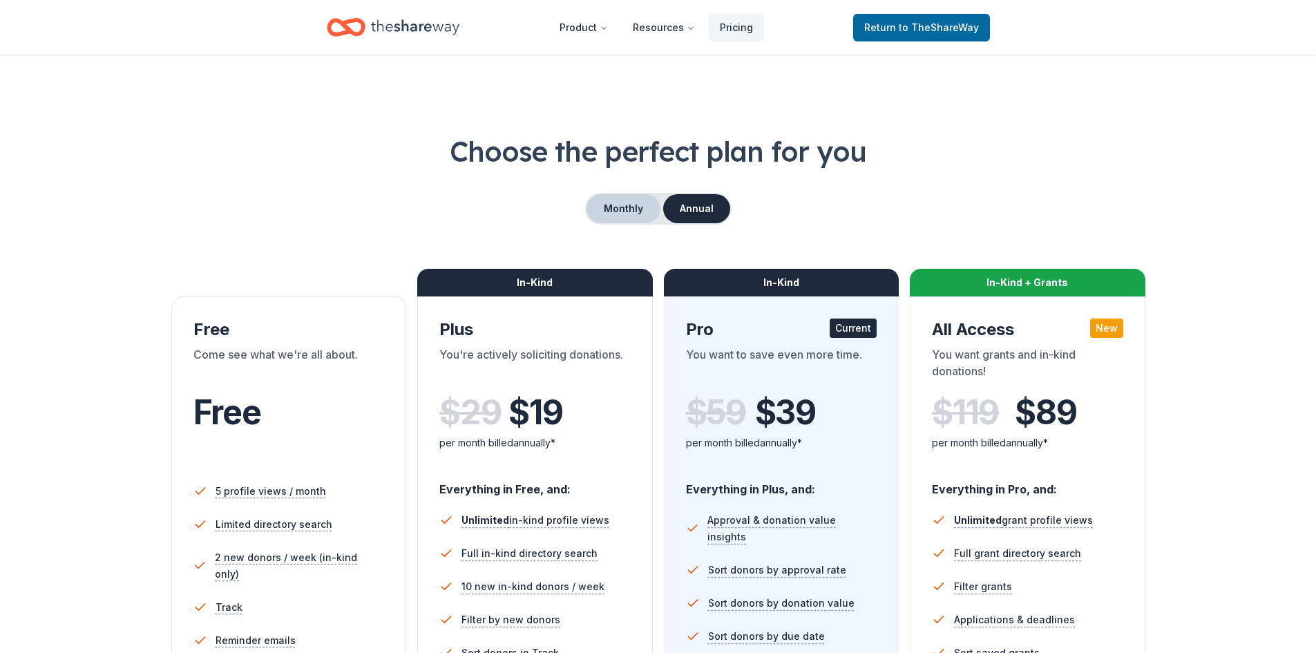
click at [619, 202] on button "Monthly" at bounding box center [624, 208] width 74 height 29
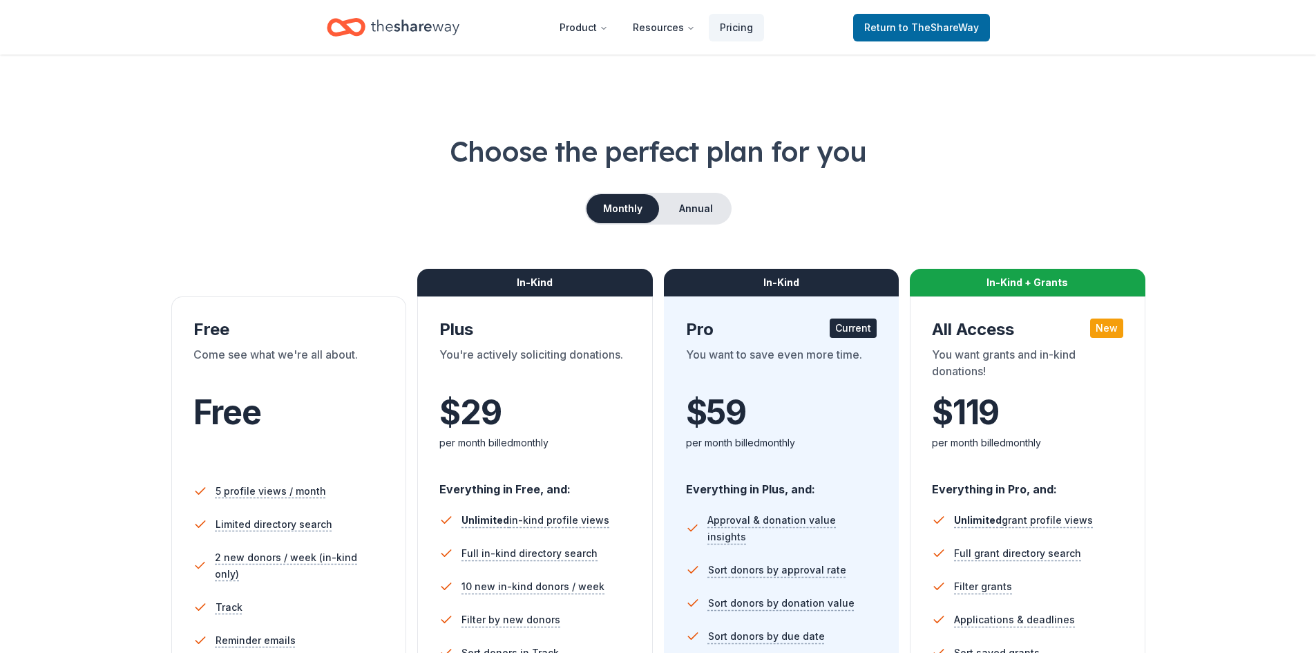
click at [360, 25] on icon "Home" at bounding box center [346, 27] width 39 height 32
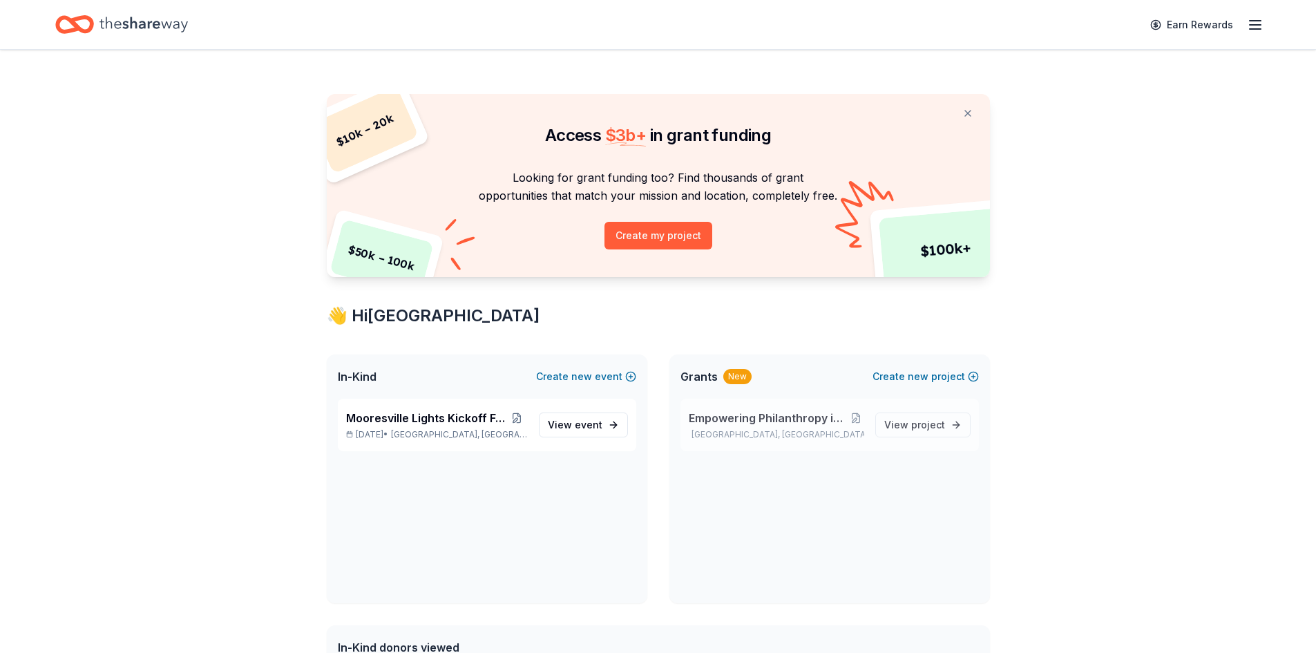
click at [778, 433] on p "[GEOGRAPHIC_DATA], [GEOGRAPHIC_DATA]" at bounding box center [776, 434] width 175 height 11
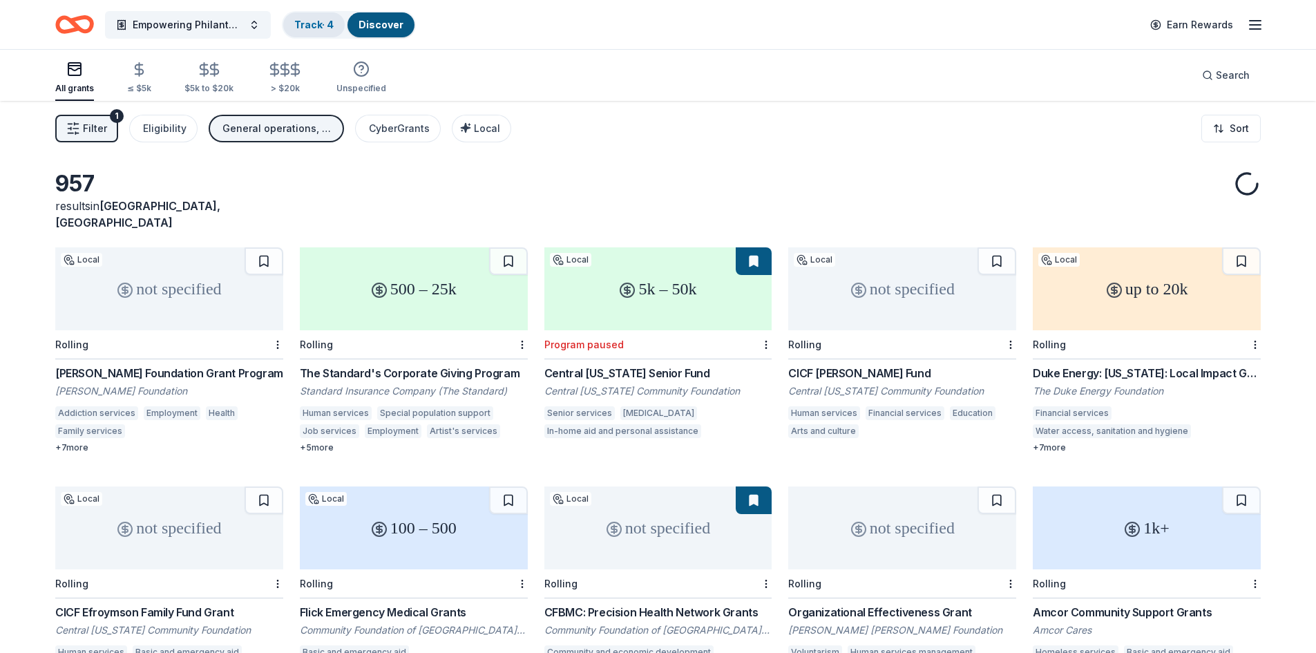
click at [306, 26] on link "Track · 4" at bounding box center [313, 25] width 39 height 12
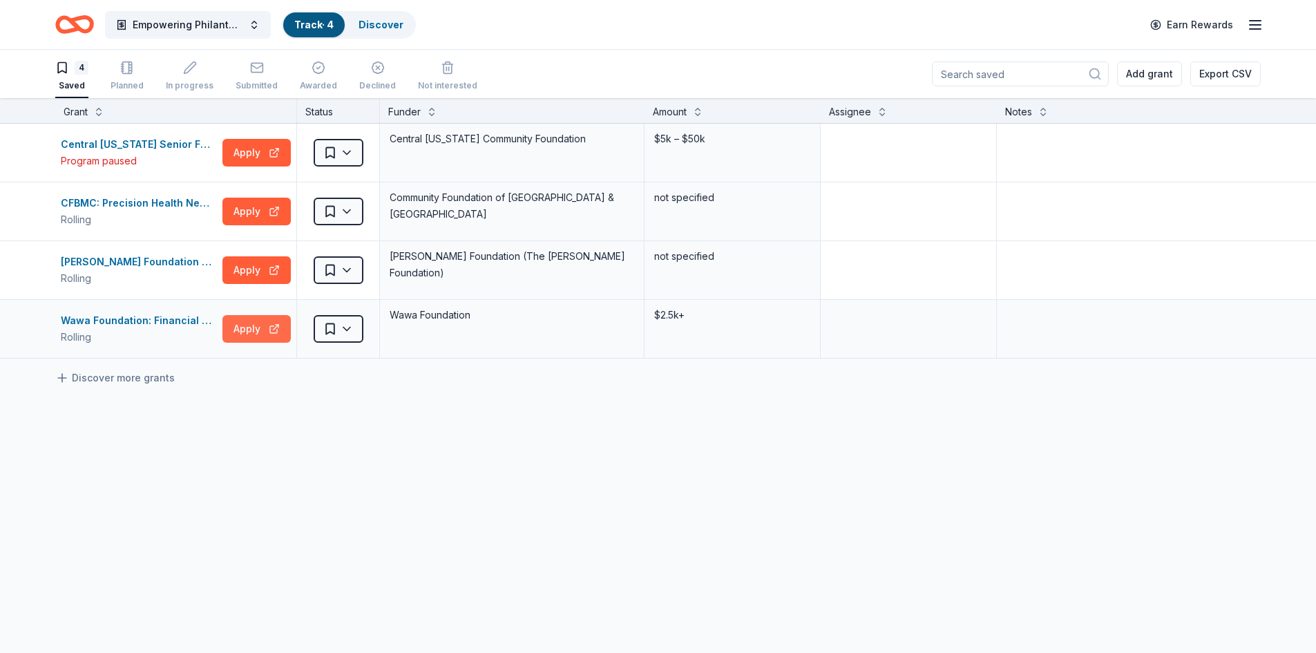
click at [242, 330] on button "Apply" at bounding box center [256, 329] width 68 height 28
click at [247, 272] on button "Apply" at bounding box center [256, 270] width 68 height 28
click at [72, 26] on icon "Home" at bounding box center [74, 24] width 39 height 32
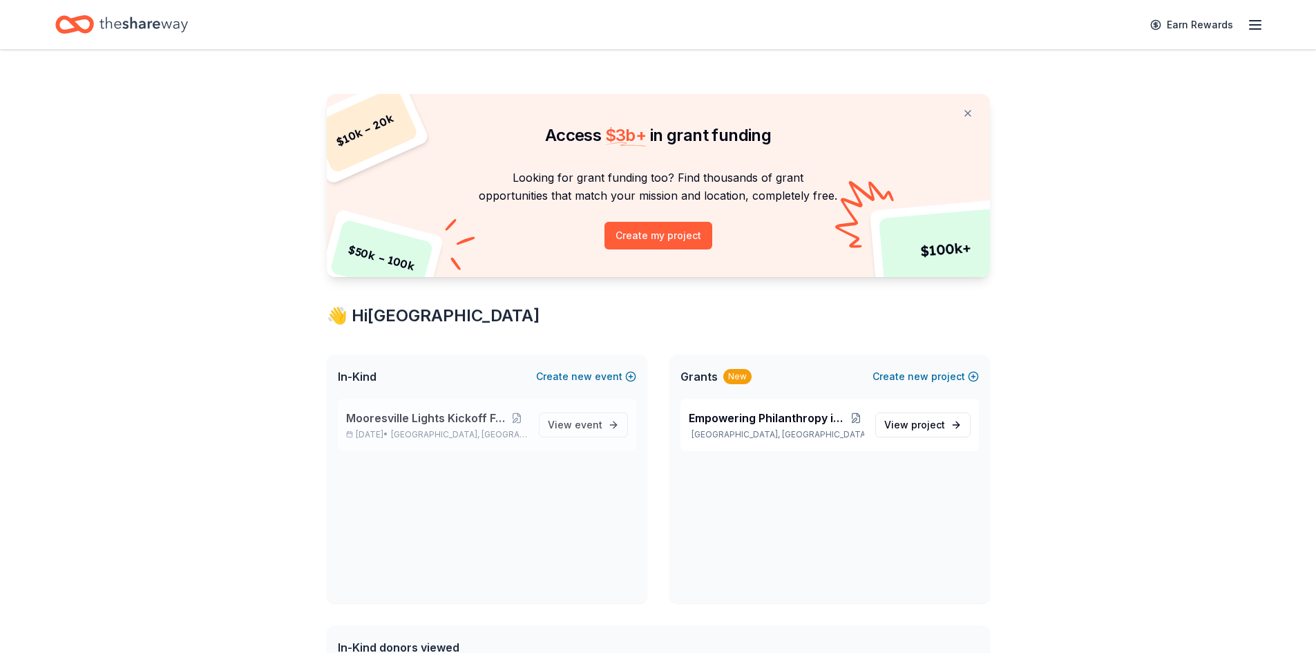
click at [436, 422] on span "Mooresville Lights Kickoff Fundraiser" at bounding box center [426, 418] width 160 height 17
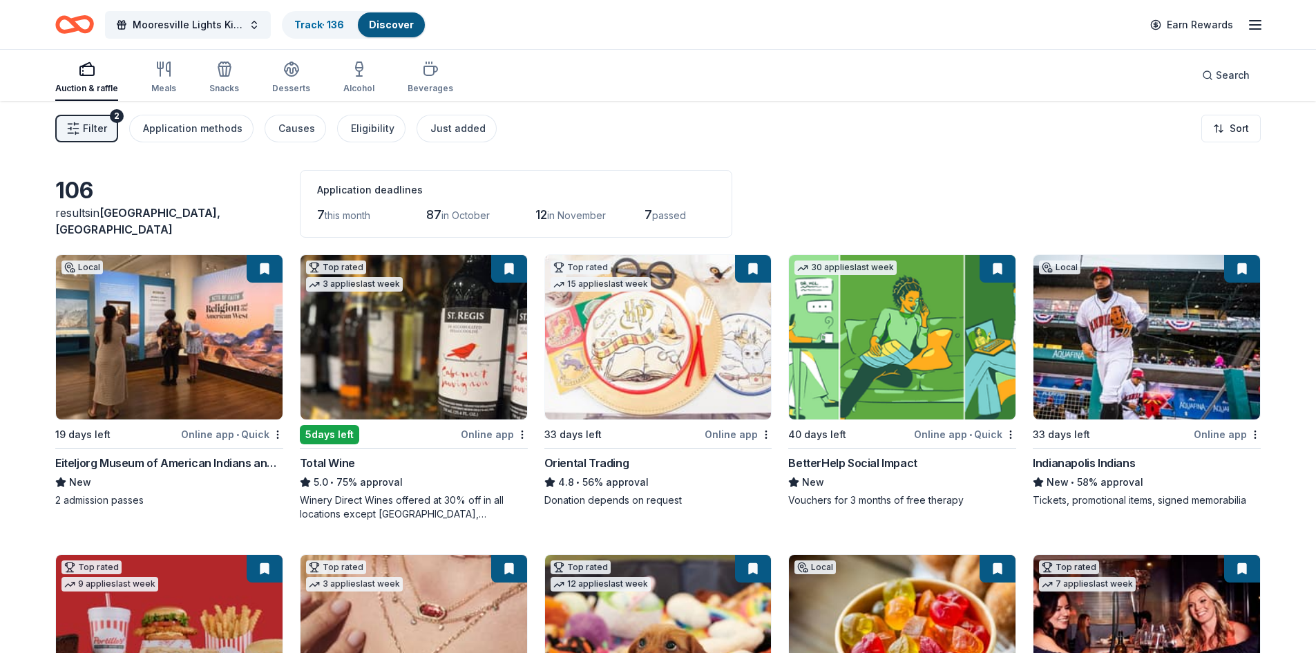
click at [91, 128] on span "Filter" at bounding box center [95, 128] width 24 height 17
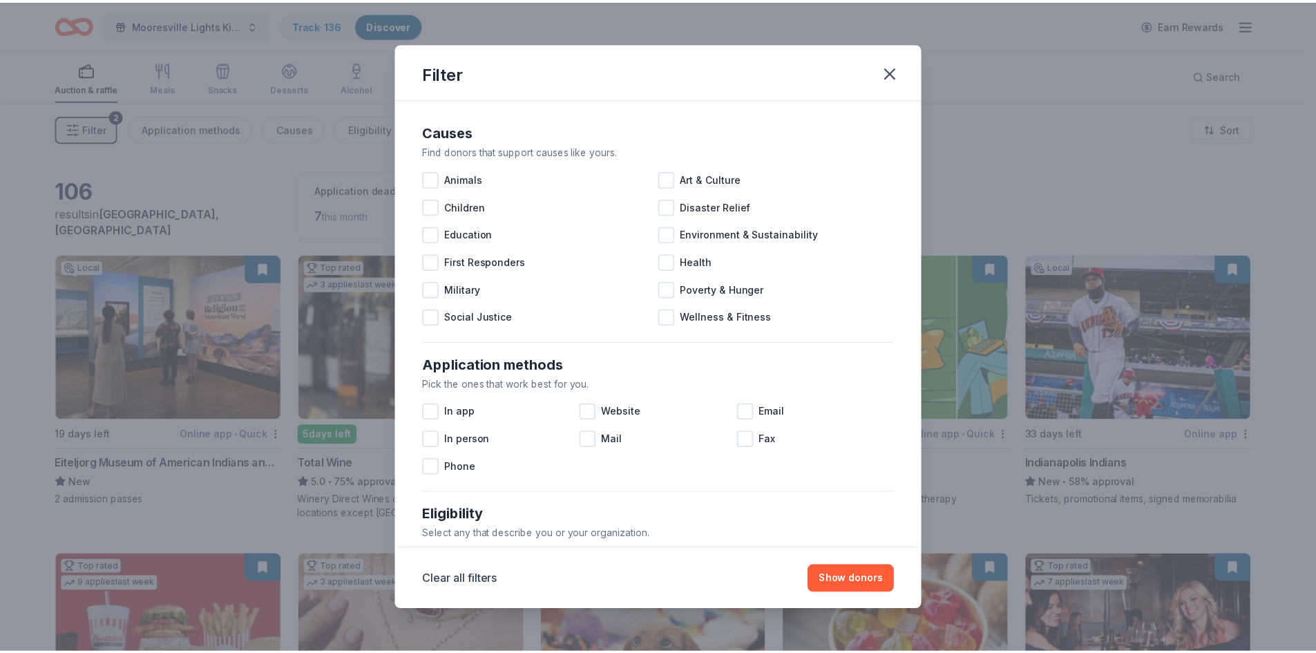
scroll to position [459, 0]
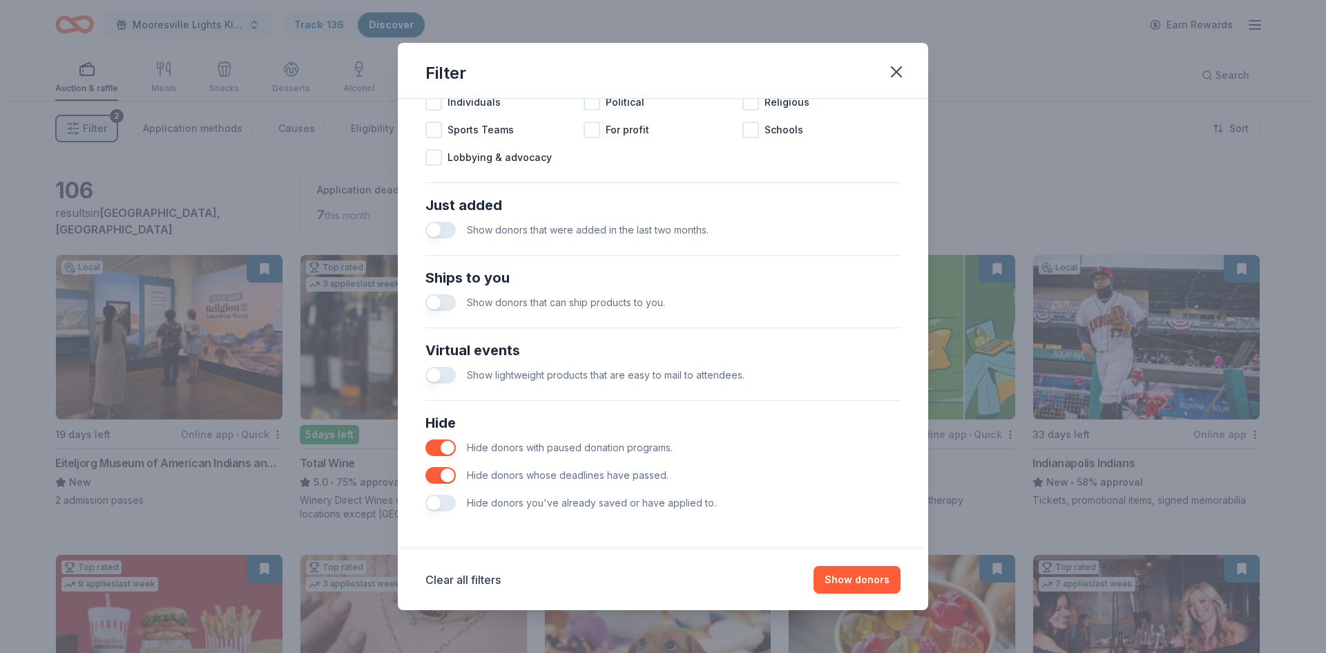
click at [438, 500] on button "button" at bounding box center [441, 503] width 30 height 17
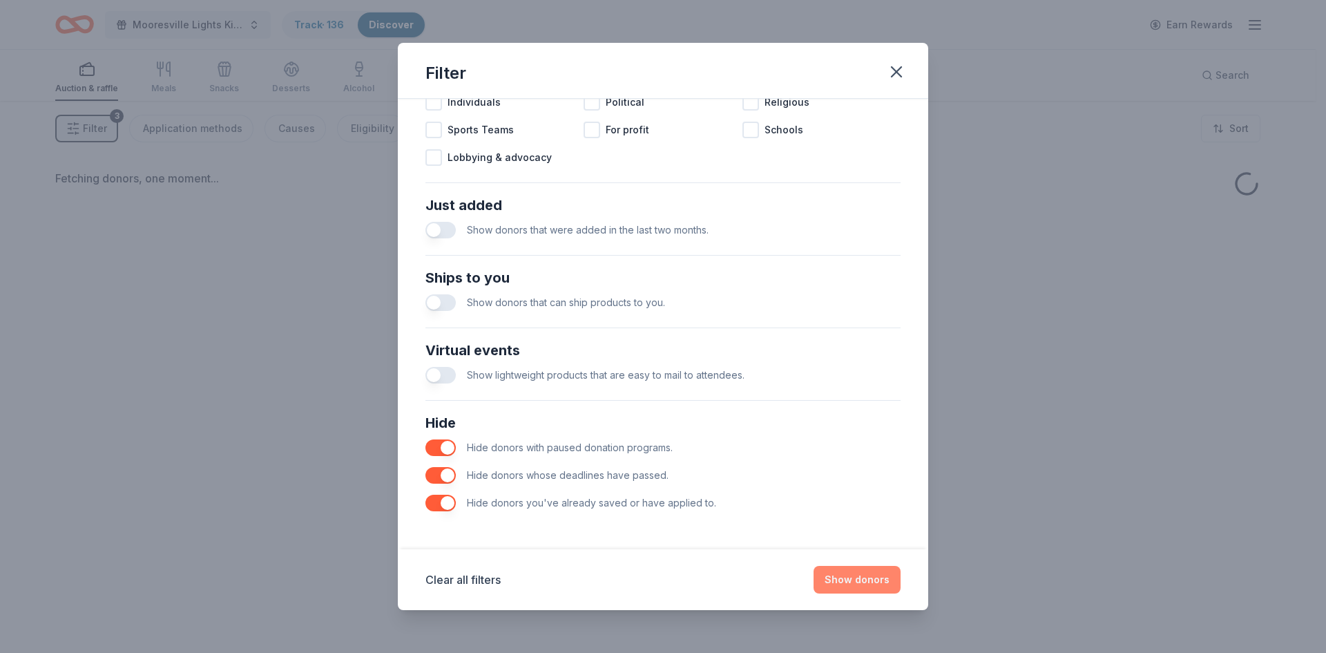
click at [859, 579] on button "Show donors" at bounding box center [857, 580] width 87 height 28
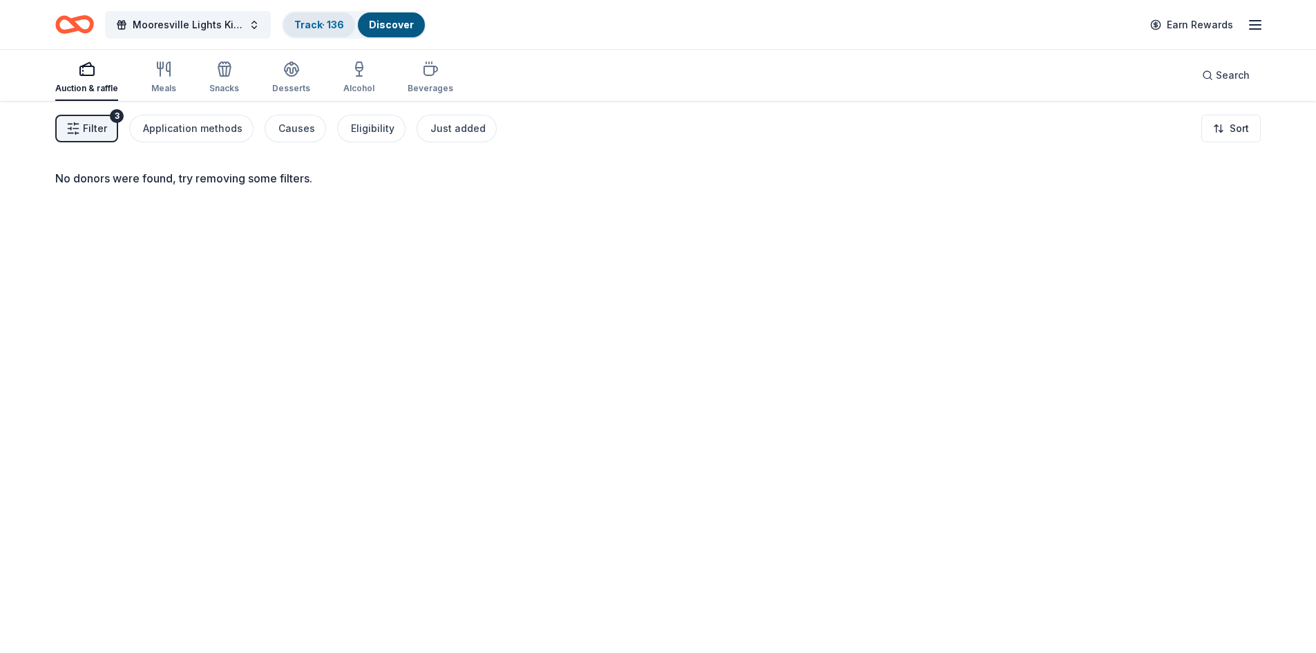
click at [317, 22] on link "Track · 136" at bounding box center [319, 25] width 50 height 12
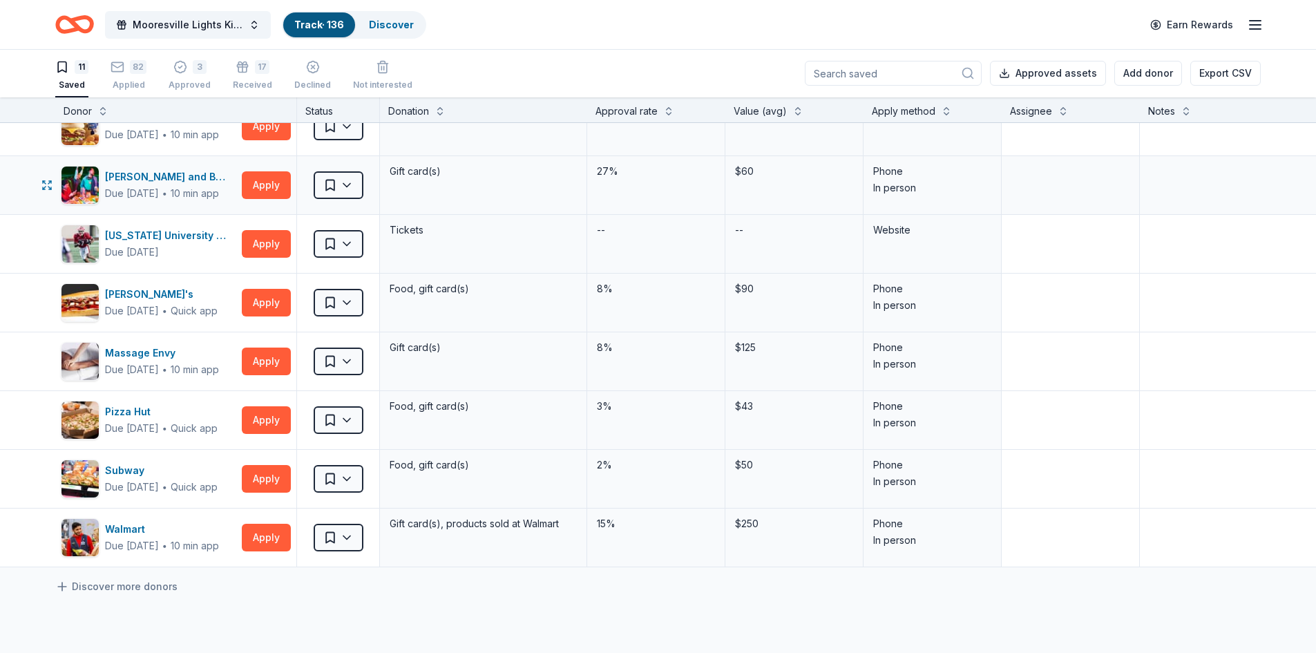
scroll to position [69, 0]
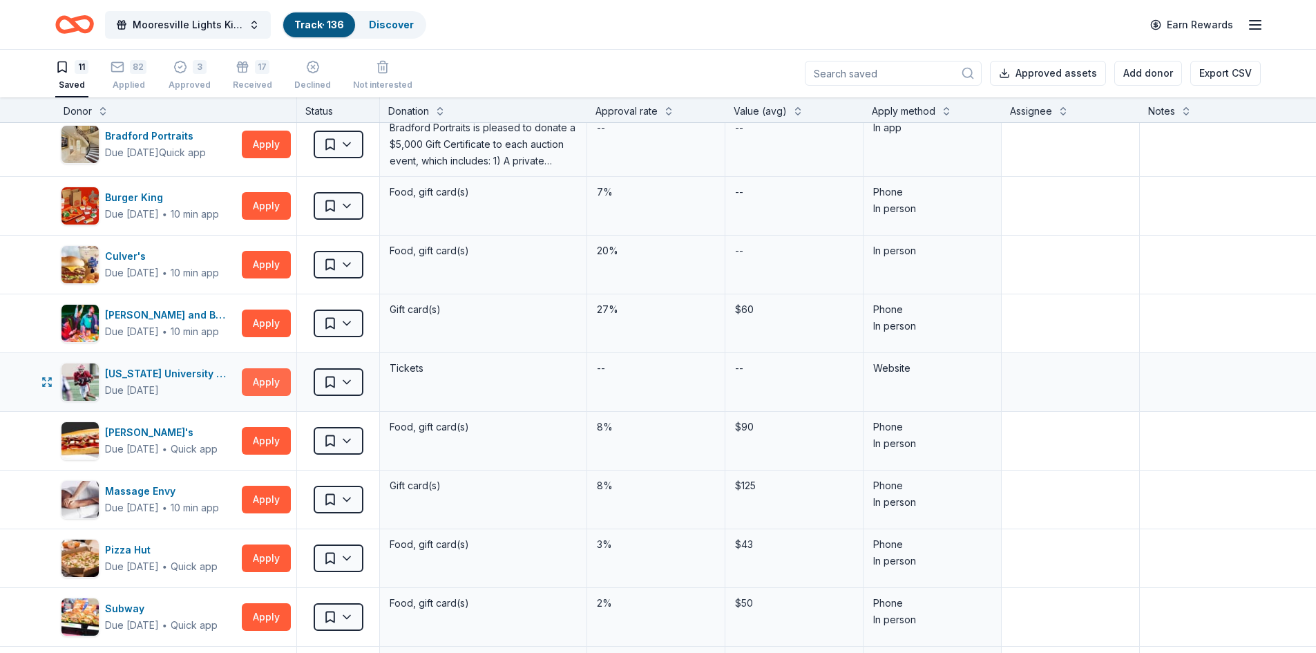
click at [257, 383] on button "Apply" at bounding box center [266, 382] width 49 height 28
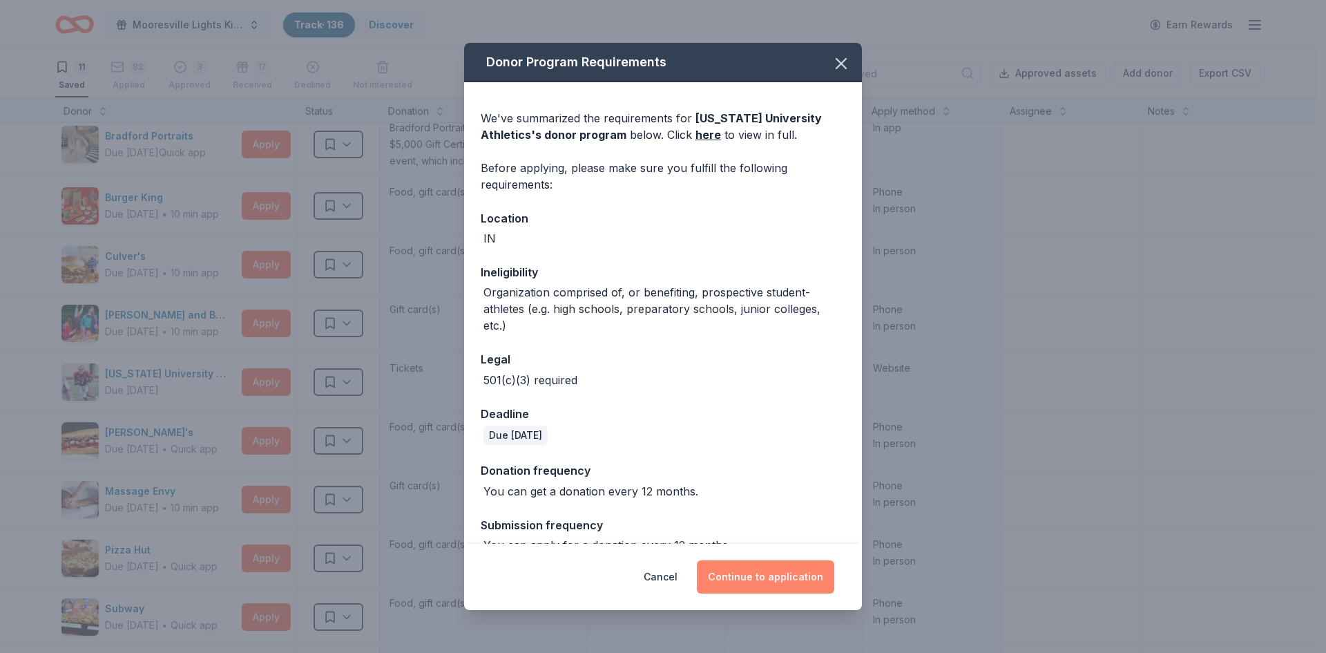
click at [770, 573] on button "Continue to application" at bounding box center [765, 576] width 137 height 33
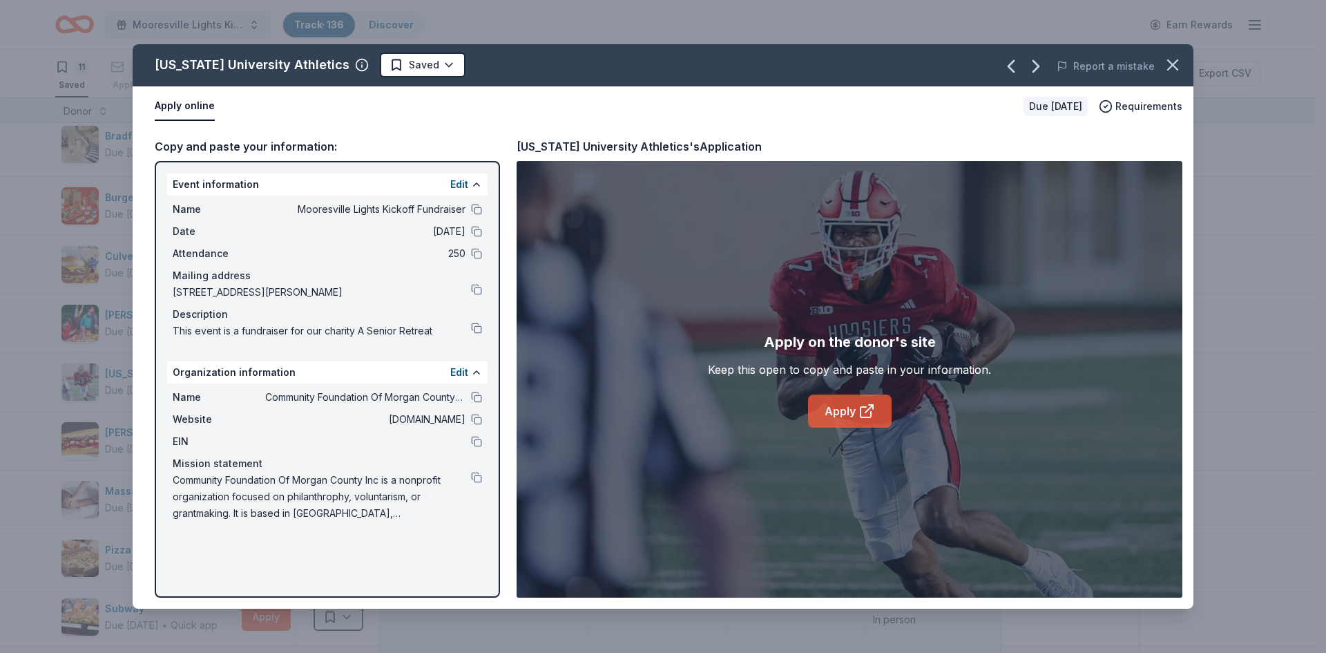
click at [836, 404] on link "Apply" at bounding box center [850, 410] width 84 height 33
drag, startPoint x: 1174, startPoint y: 61, endPoint x: 1165, endPoint y: 72, distance: 14.2
click at [1174, 64] on icon "button" at bounding box center [1172, 64] width 19 height 19
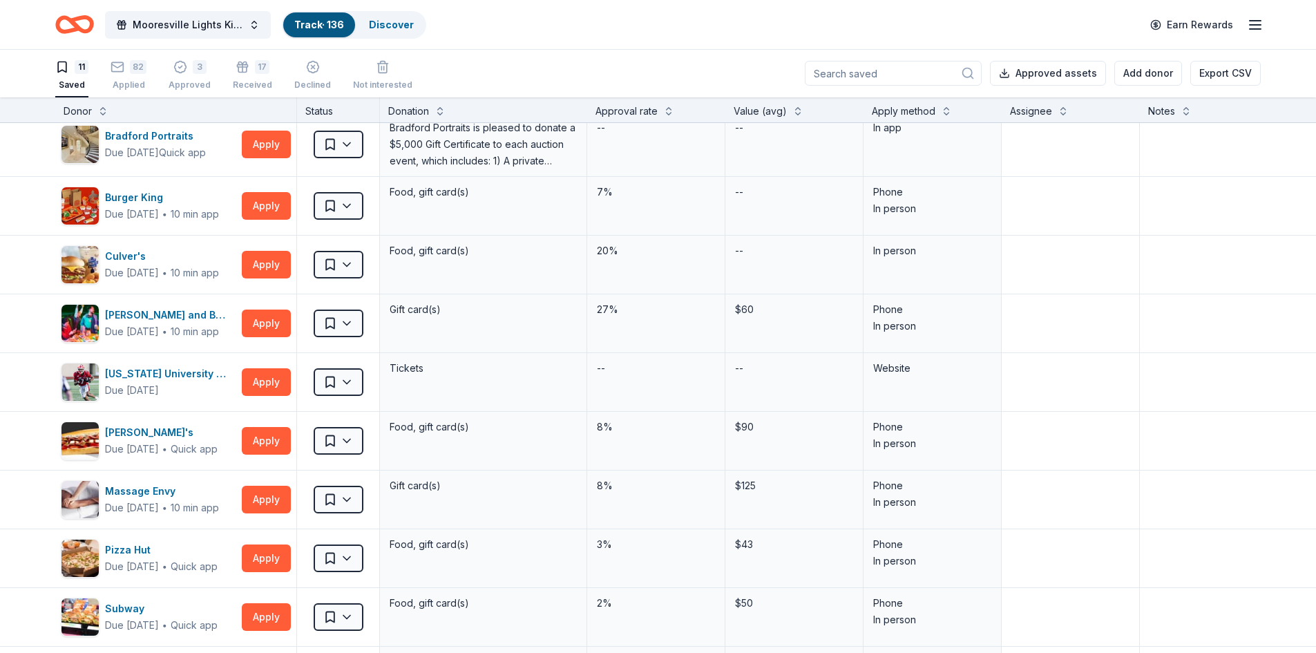
click at [910, 109] on div "Apply method" at bounding box center [904, 111] width 64 height 17
click at [946, 109] on button at bounding box center [946, 110] width 11 height 14
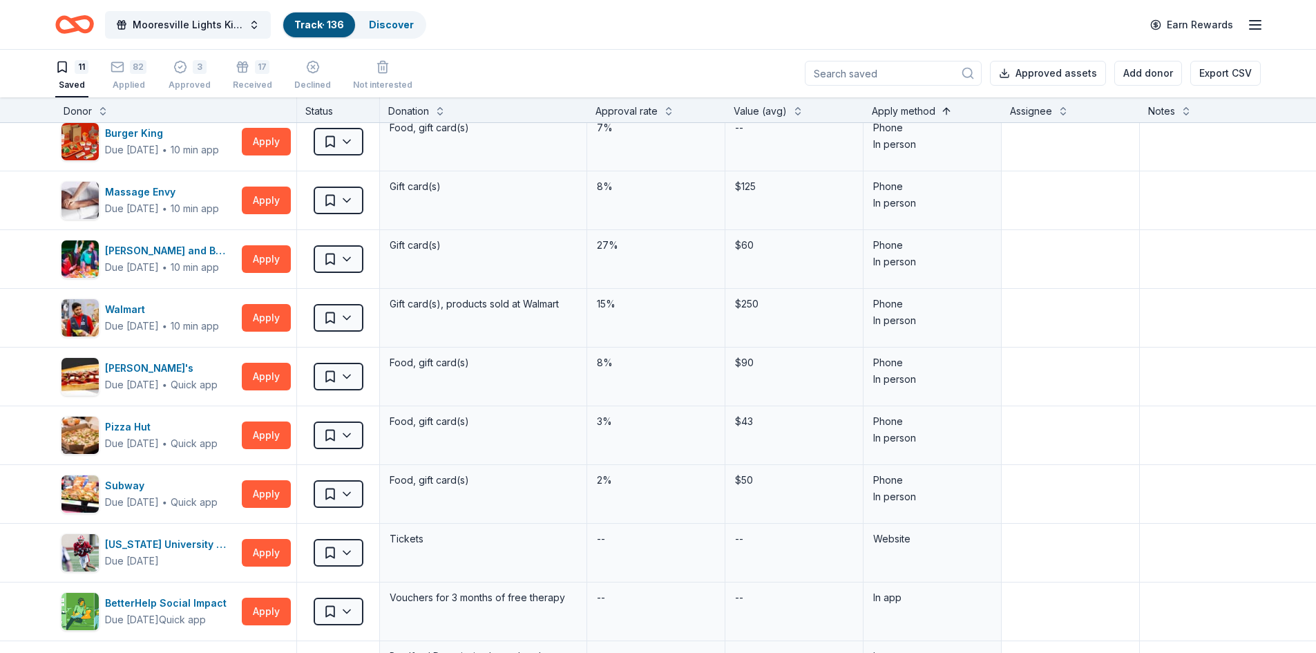
scroll to position [0, 0]
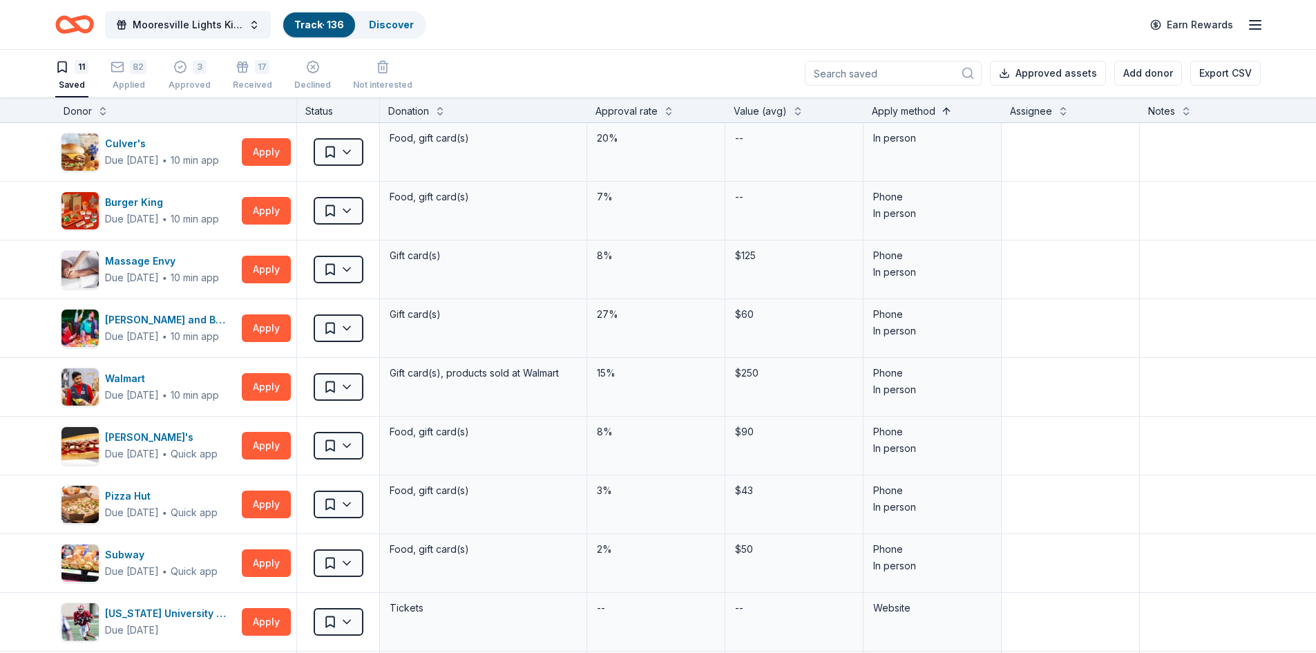
click at [946, 111] on button at bounding box center [946, 110] width 11 height 14
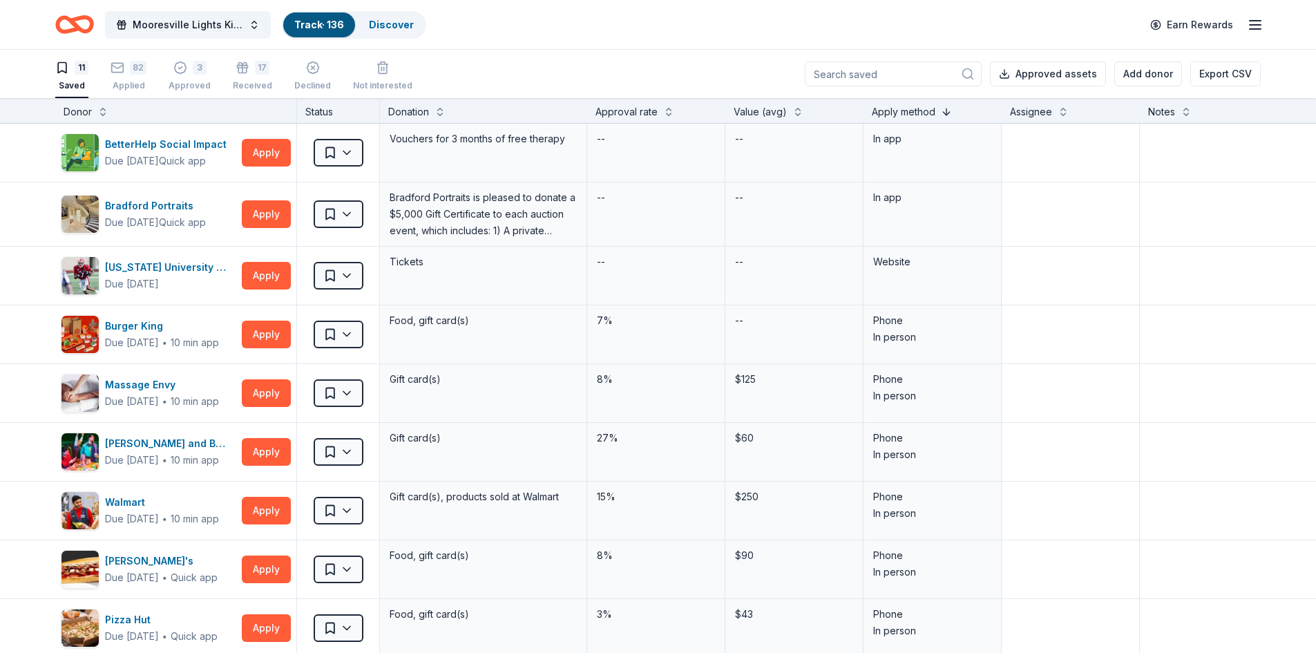
click at [946, 109] on button at bounding box center [946, 111] width 11 height 14
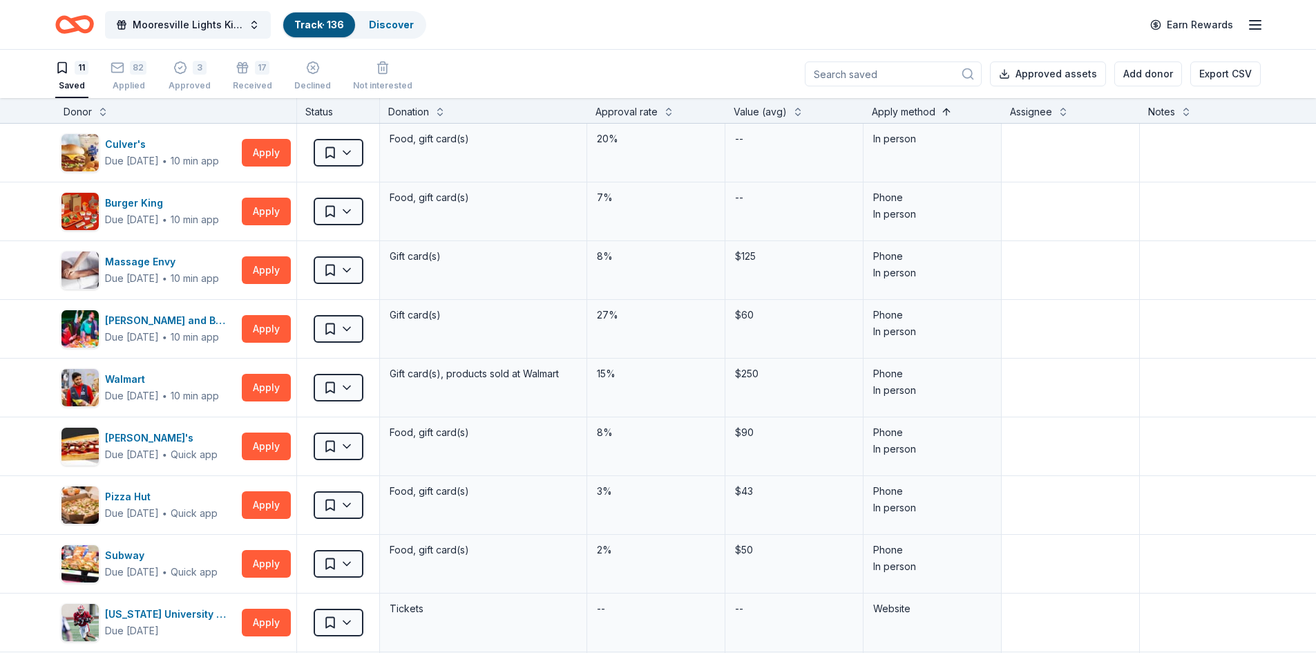
click at [947, 111] on button at bounding box center [946, 111] width 11 height 14
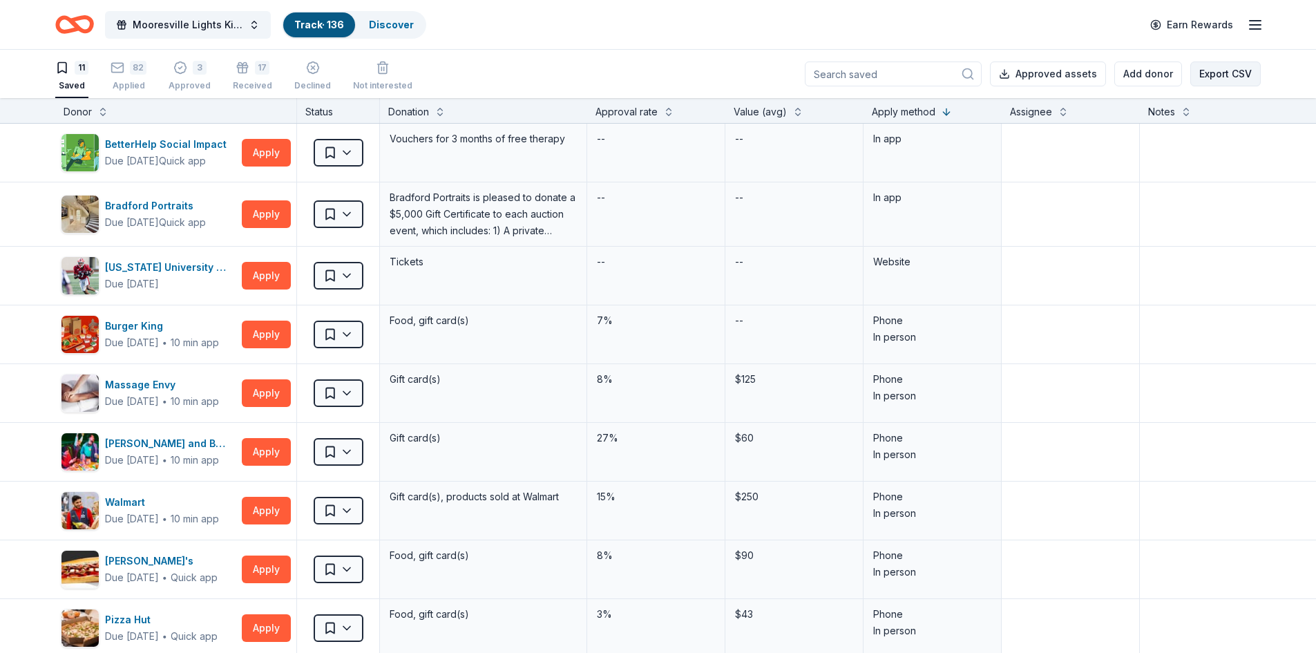
click at [1224, 75] on button "Export CSV" at bounding box center [1225, 73] width 70 height 25
